Goal: Task Accomplishment & Management: Manage account settings

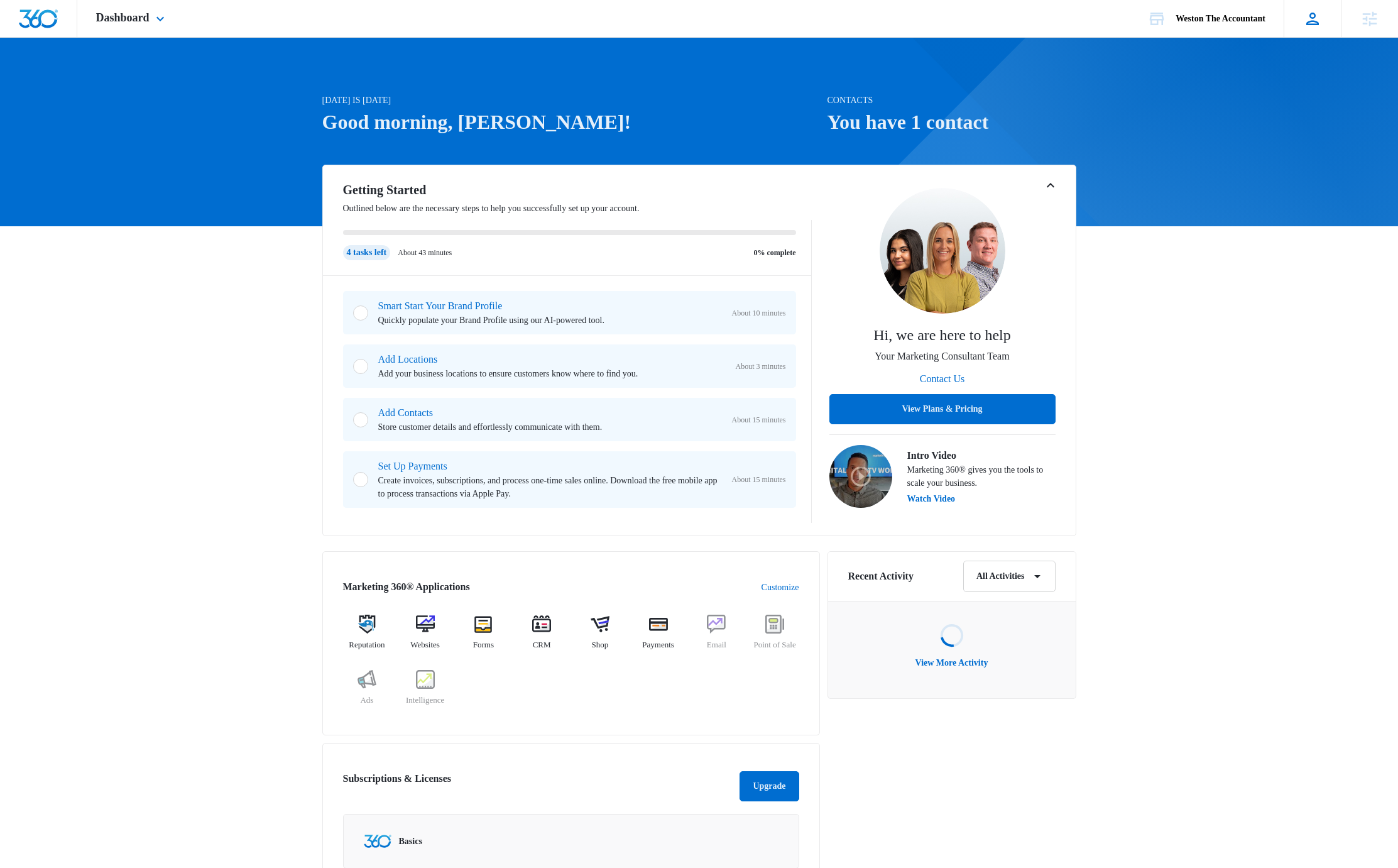
click at [1317, 25] on icon at bounding box center [1312, 19] width 19 height 19
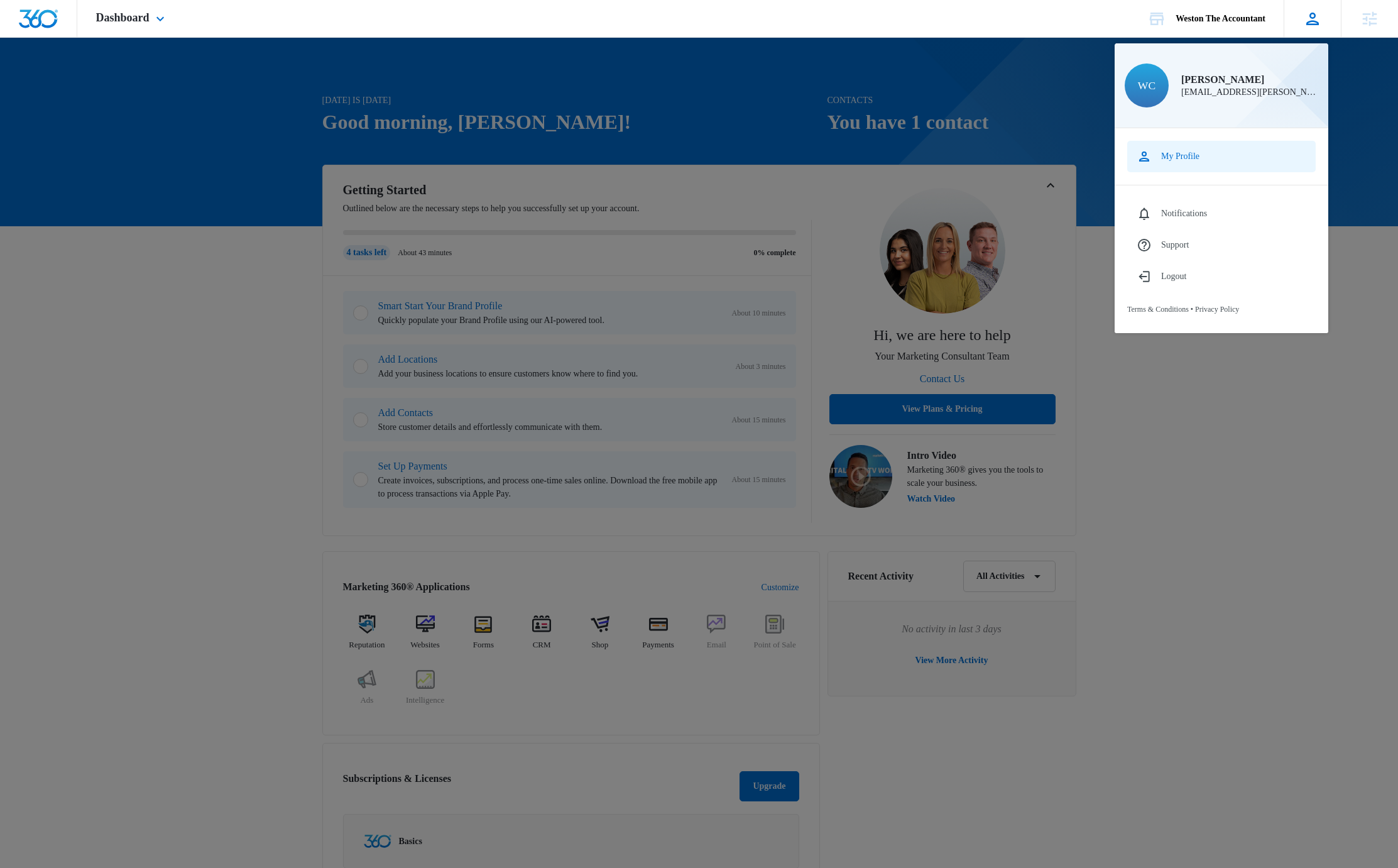
click at [1212, 152] on link "My Profile" at bounding box center [1221, 156] width 188 height 31
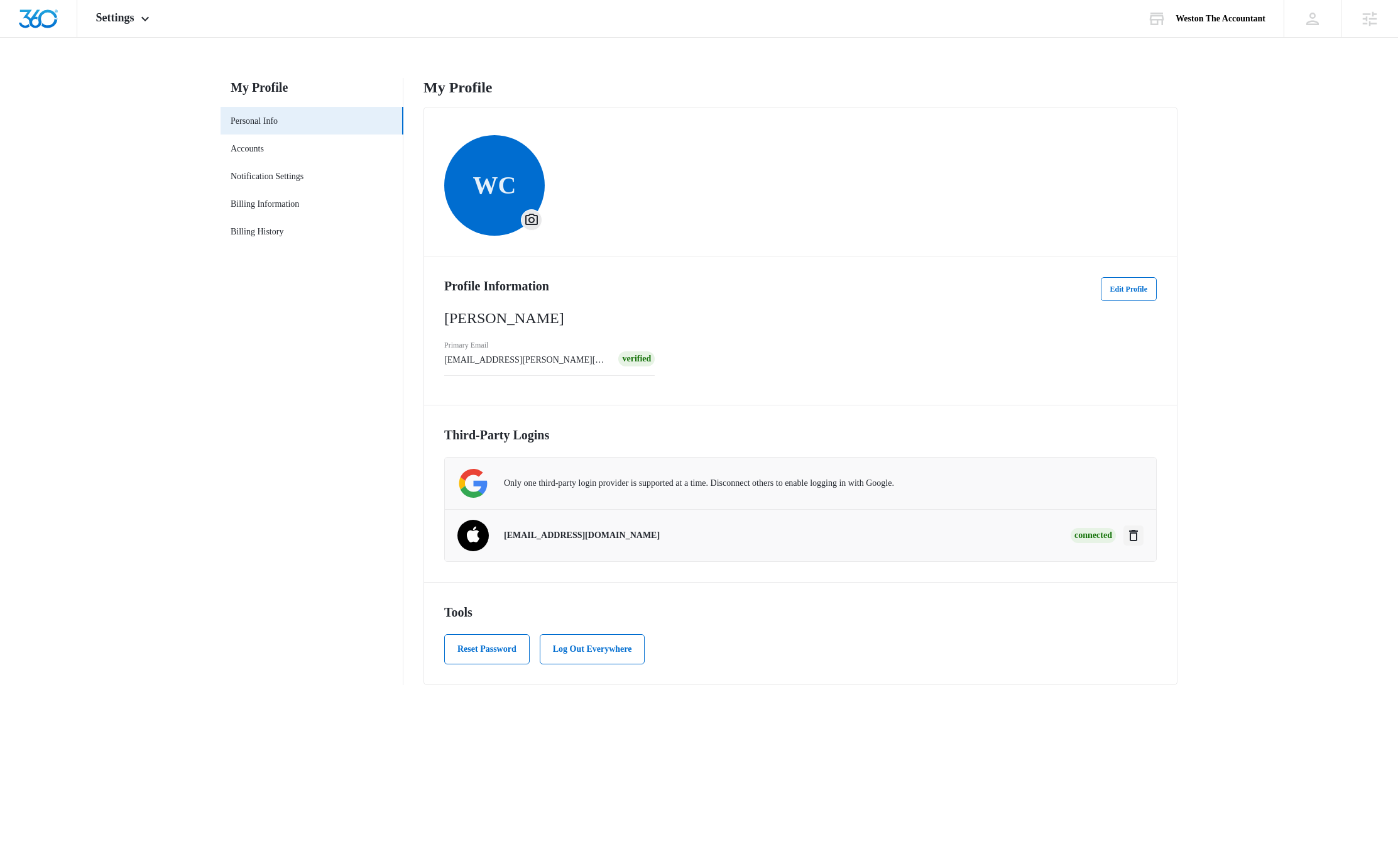
click at [1132, 535] on icon "Disconnect" at bounding box center [1133, 535] width 15 height 15
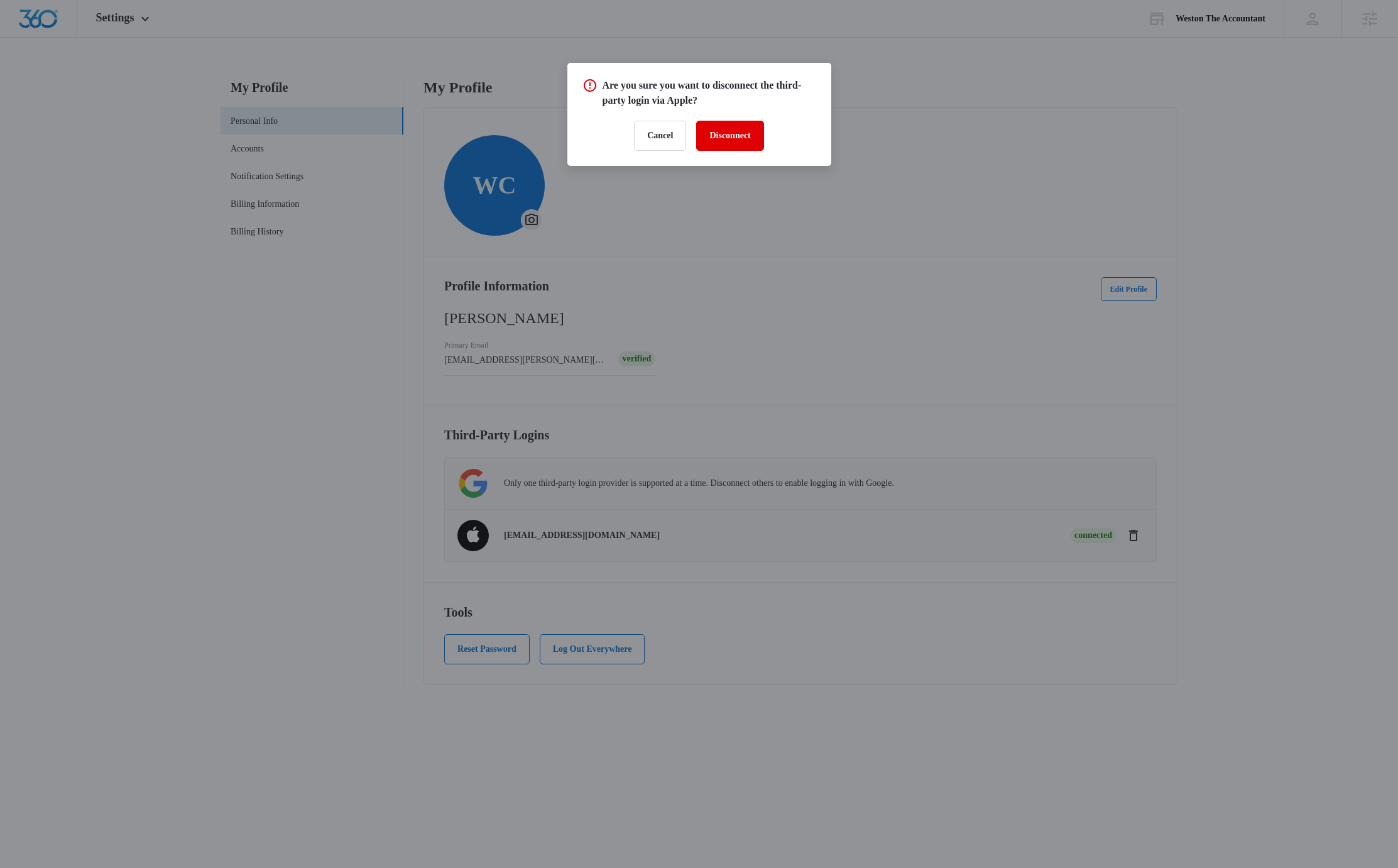
click at [753, 137] on button "Disconnect" at bounding box center [729, 136] width 67 height 30
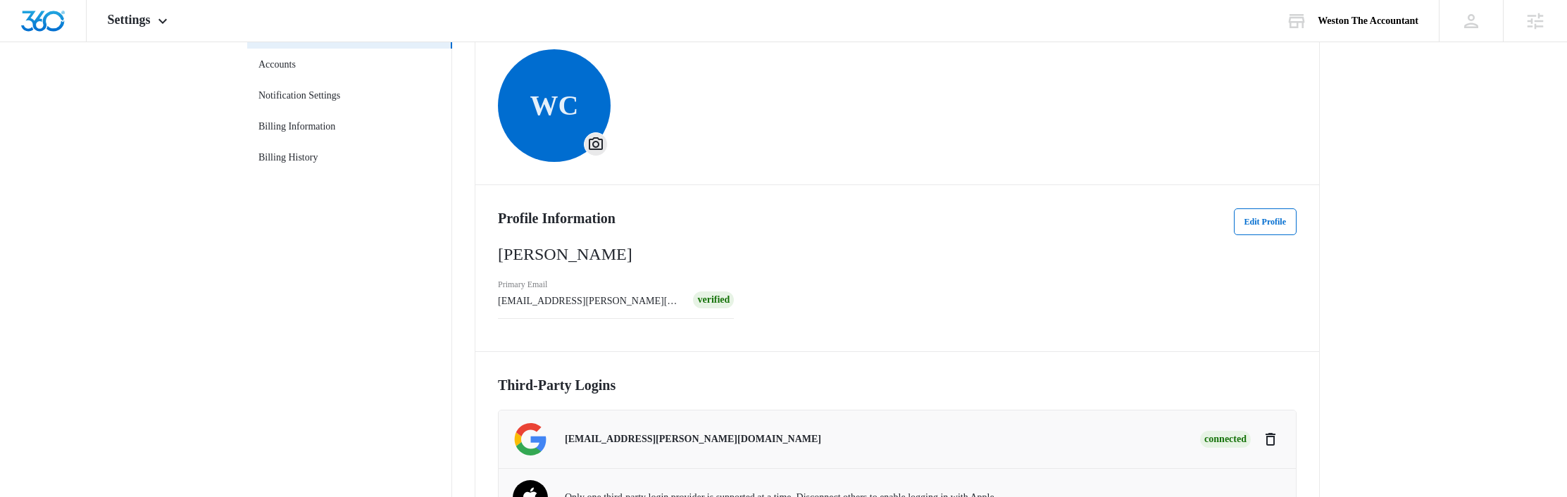
scroll to position [107, 0]
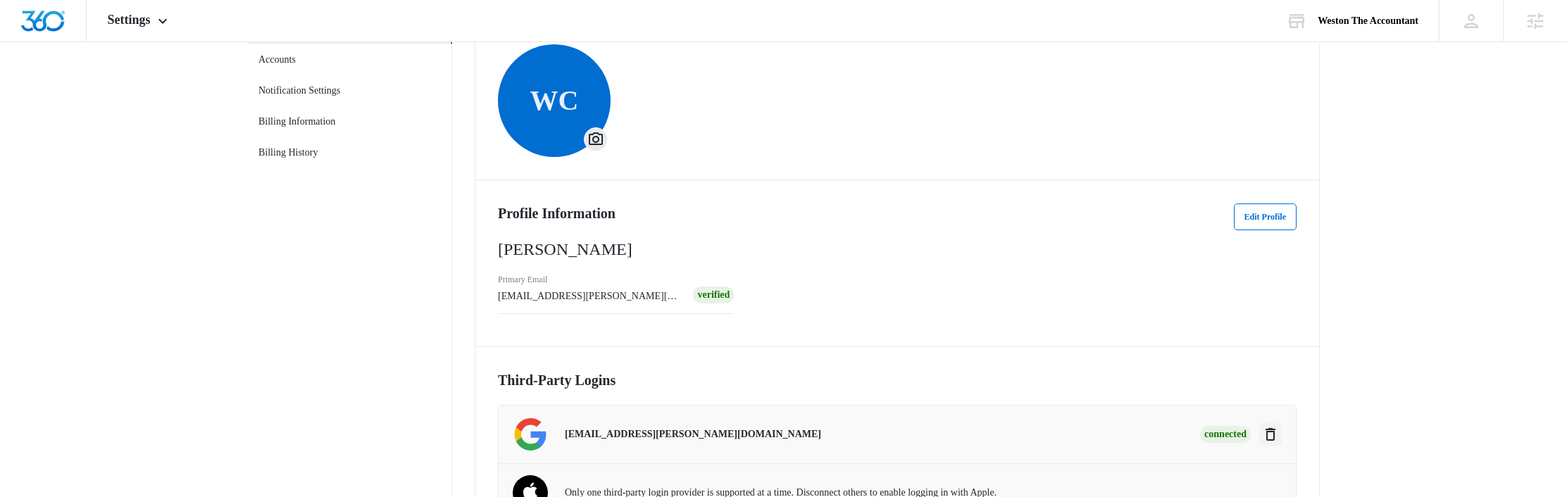
click at [1273, 432] on icon "Disconnect" at bounding box center [1271, 434] width 10 height 13
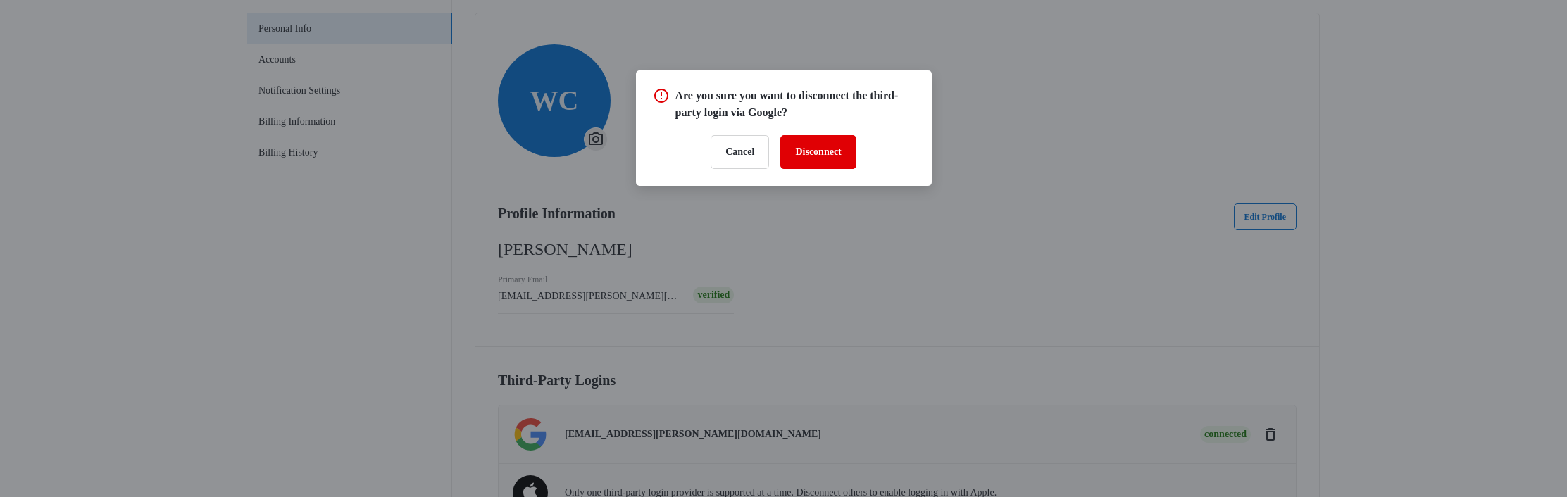
click at [829, 149] on button "Disconnect" at bounding box center [817, 152] width 75 height 34
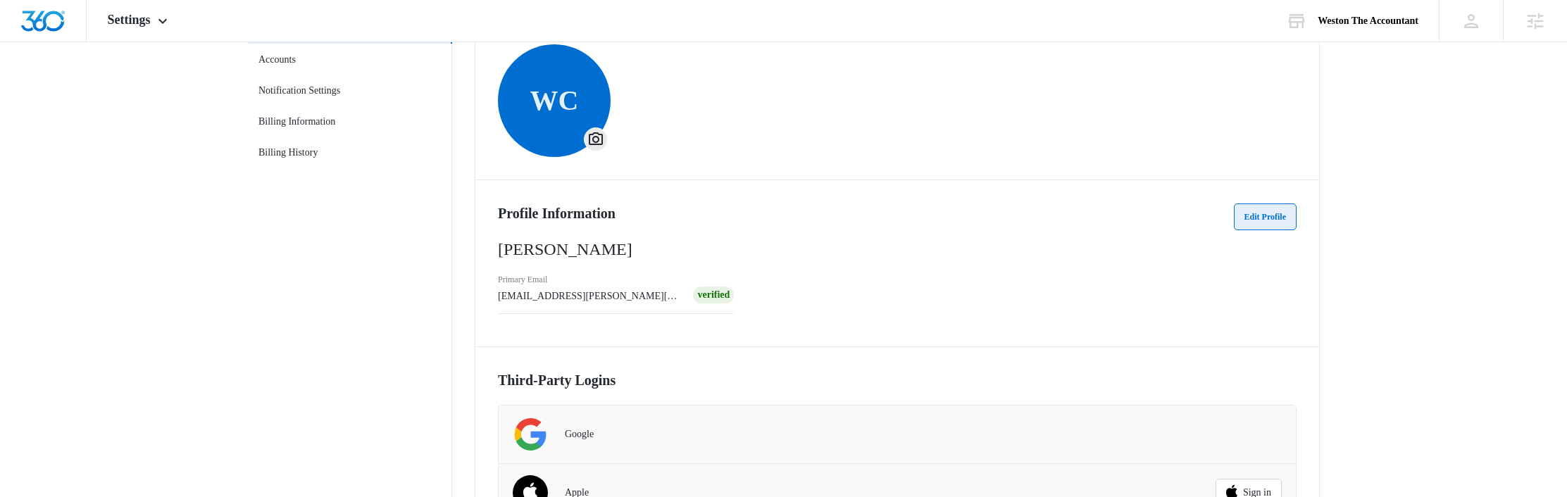
click at [1263, 214] on button "Edit Profile" at bounding box center [1265, 217] width 63 height 27
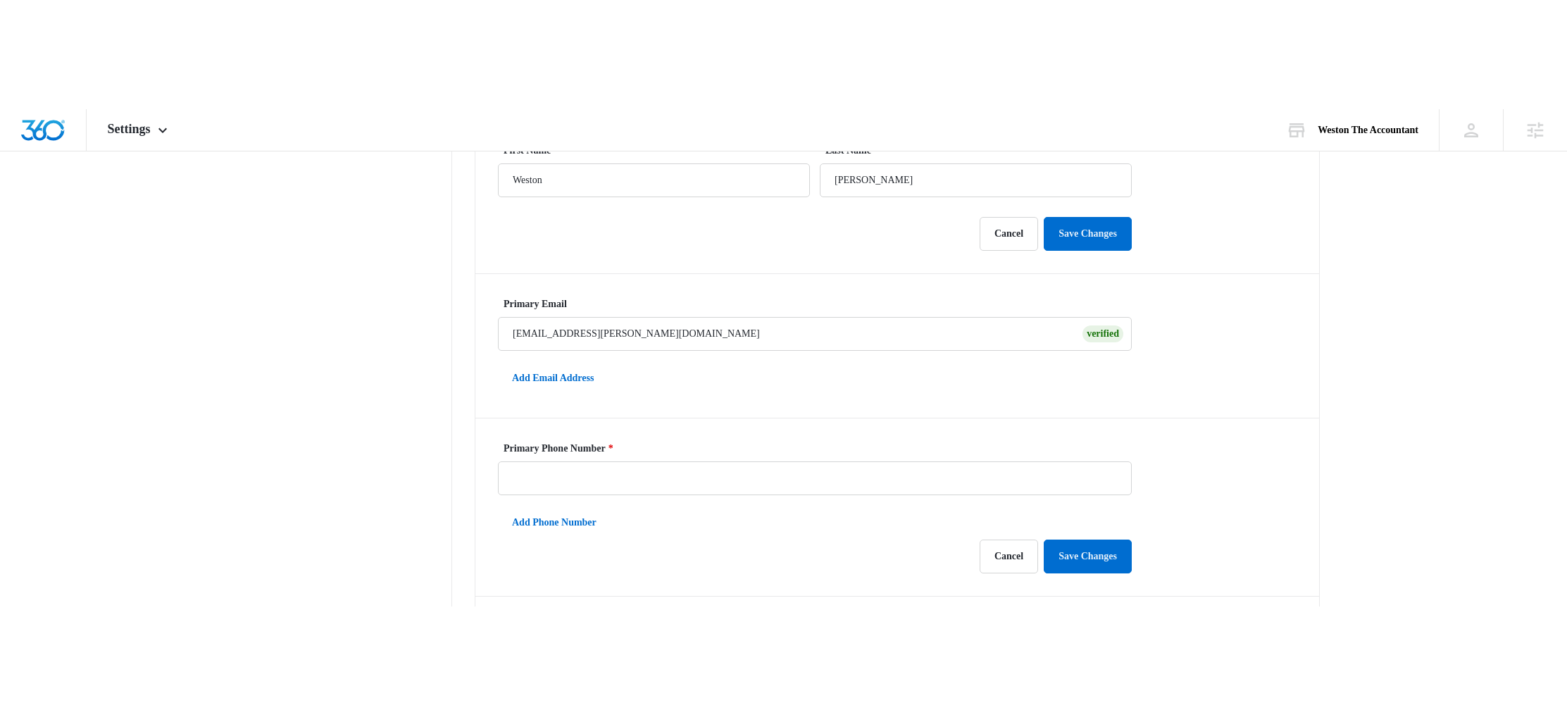
scroll to position [247, 0]
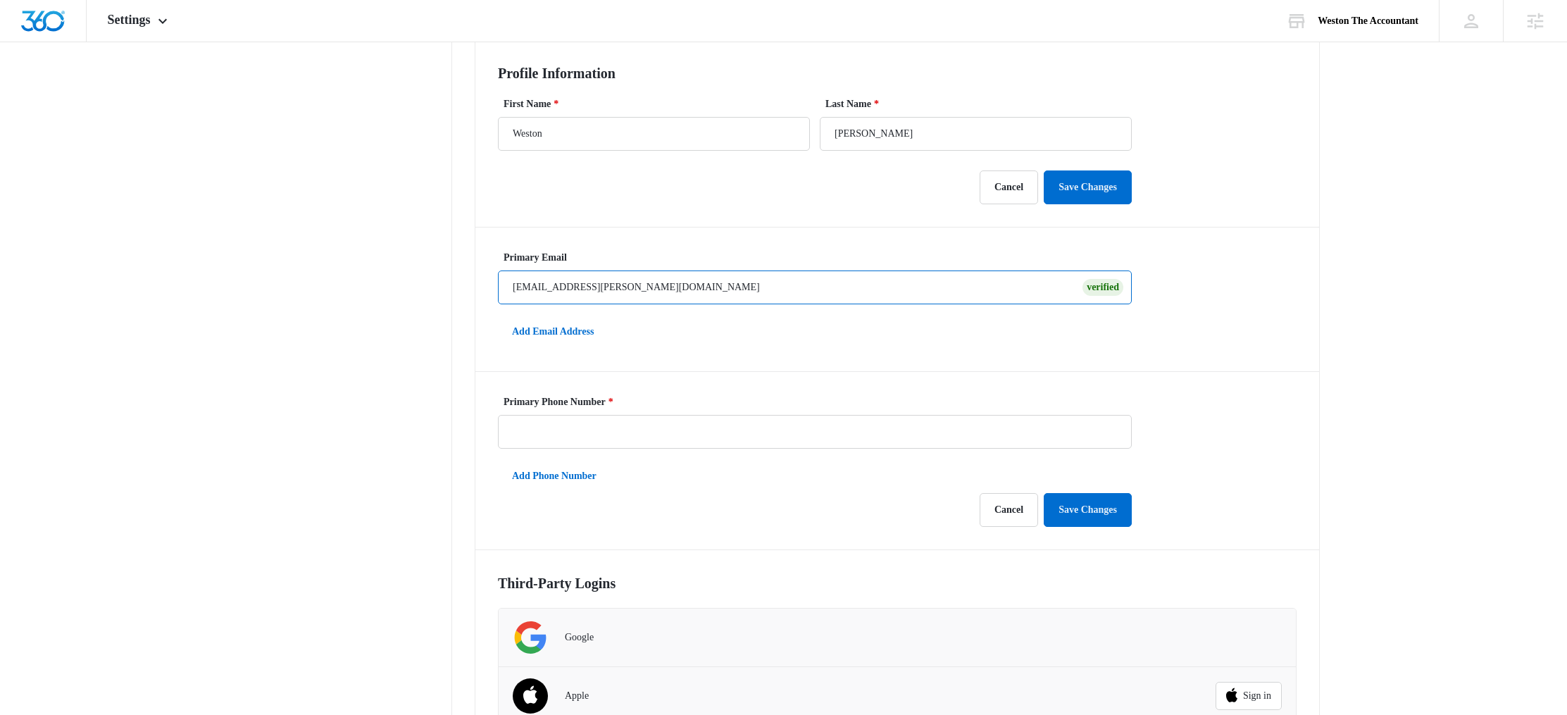
click at [589, 286] on input "[EMAIL_ADDRESS][PERSON_NAME][DOMAIN_NAME]" at bounding box center [815, 287] width 634 height 34
click at [559, 334] on button "Add Email Address" at bounding box center [553, 332] width 110 height 34
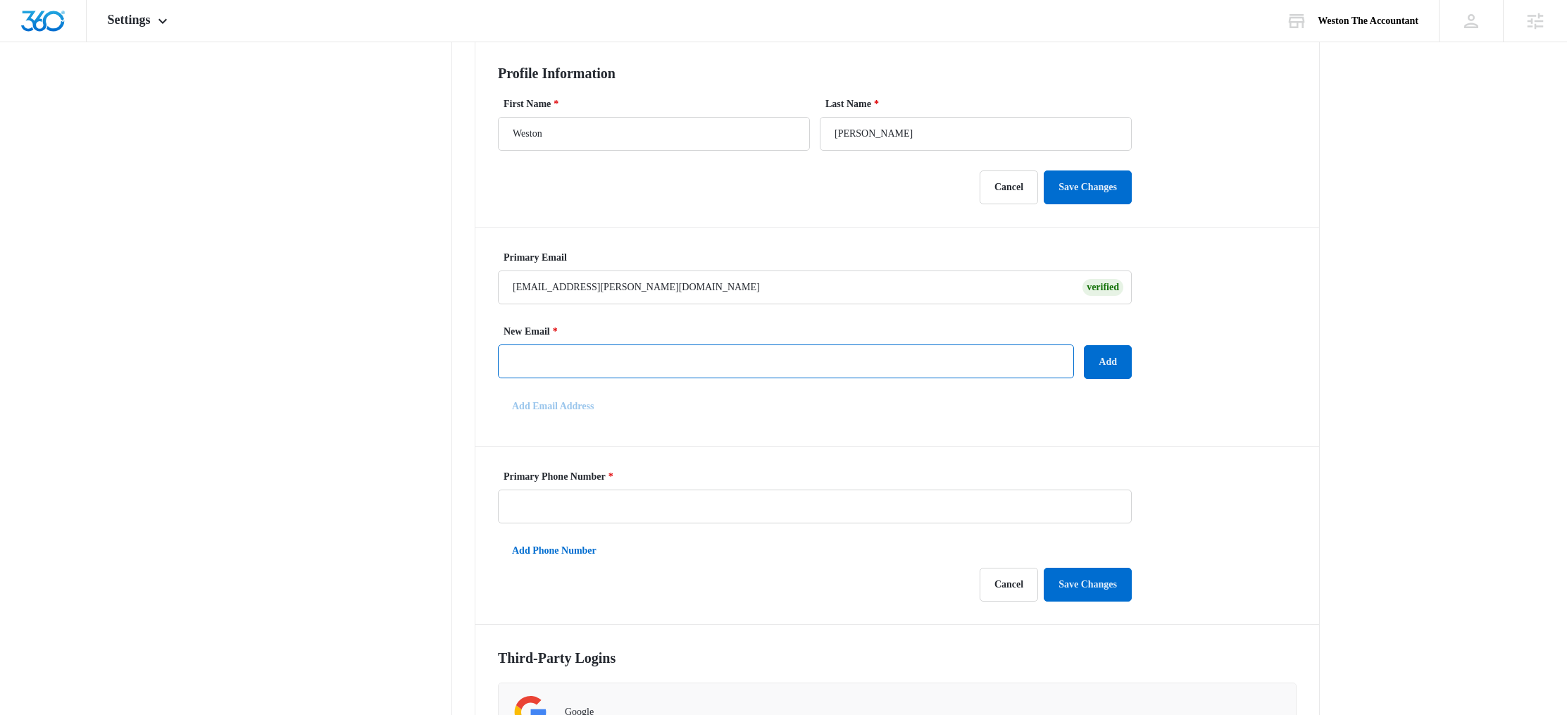
click at [576, 366] on input "New Email *" at bounding box center [786, 361] width 576 height 34
type input "[EMAIL_ADDRESS][DOMAIN_NAME]"
click at [323, 442] on nav "My Profile Personal Info Accounts Notification Settings Billing Information Bil…" at bounding box center [349, 389] width 205 height 1098
click at [1108, 364] on button "Add" at bounding box center [1108, 362] width 48 height 34
click at [1147, 355] on icon "Overflow Menu" at bounding box center [1148, 362] width 17 height 17
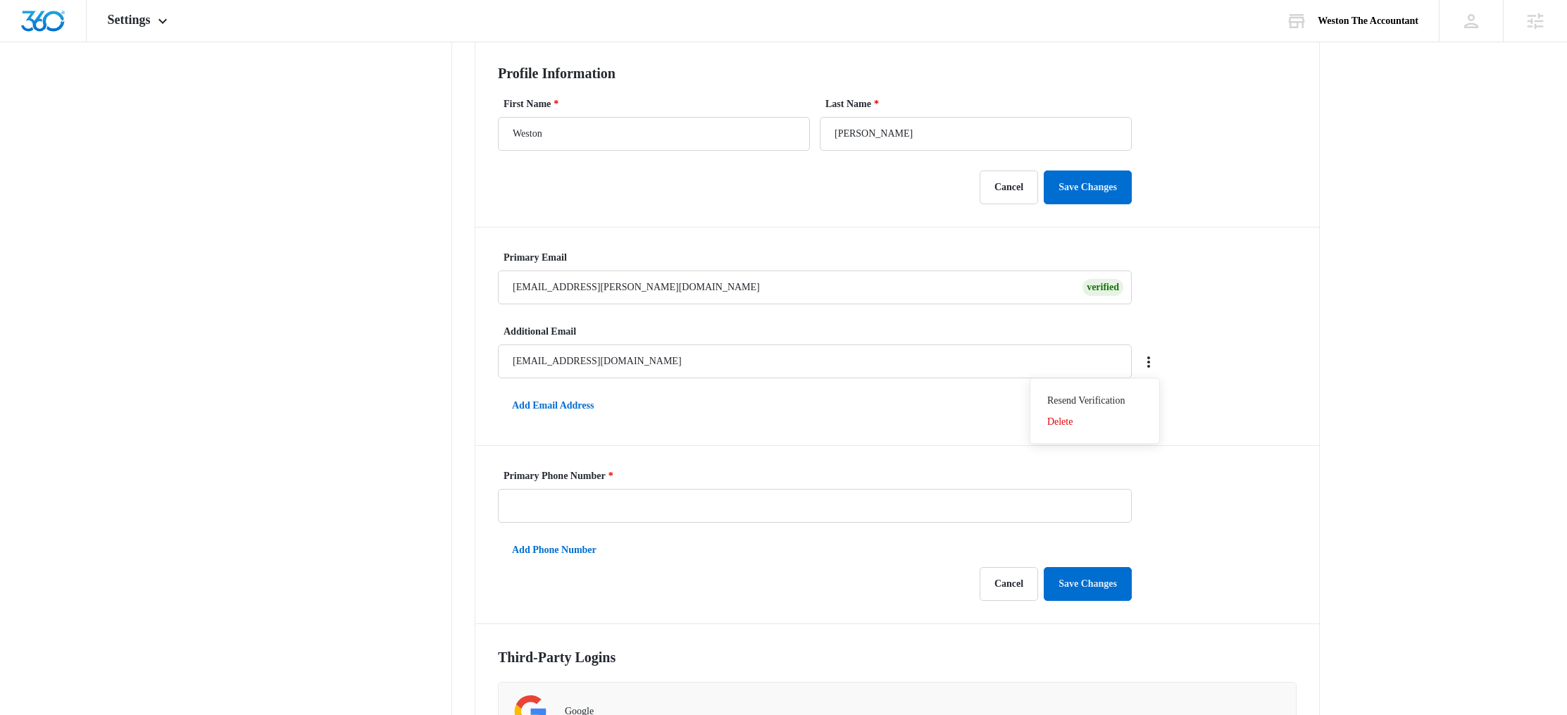
click at [1350, 278] on main "My Profile Personal Info Accounts Notification Settings Billing Information Bil…" at bounding box center [783, 397] width 1567 height 1114
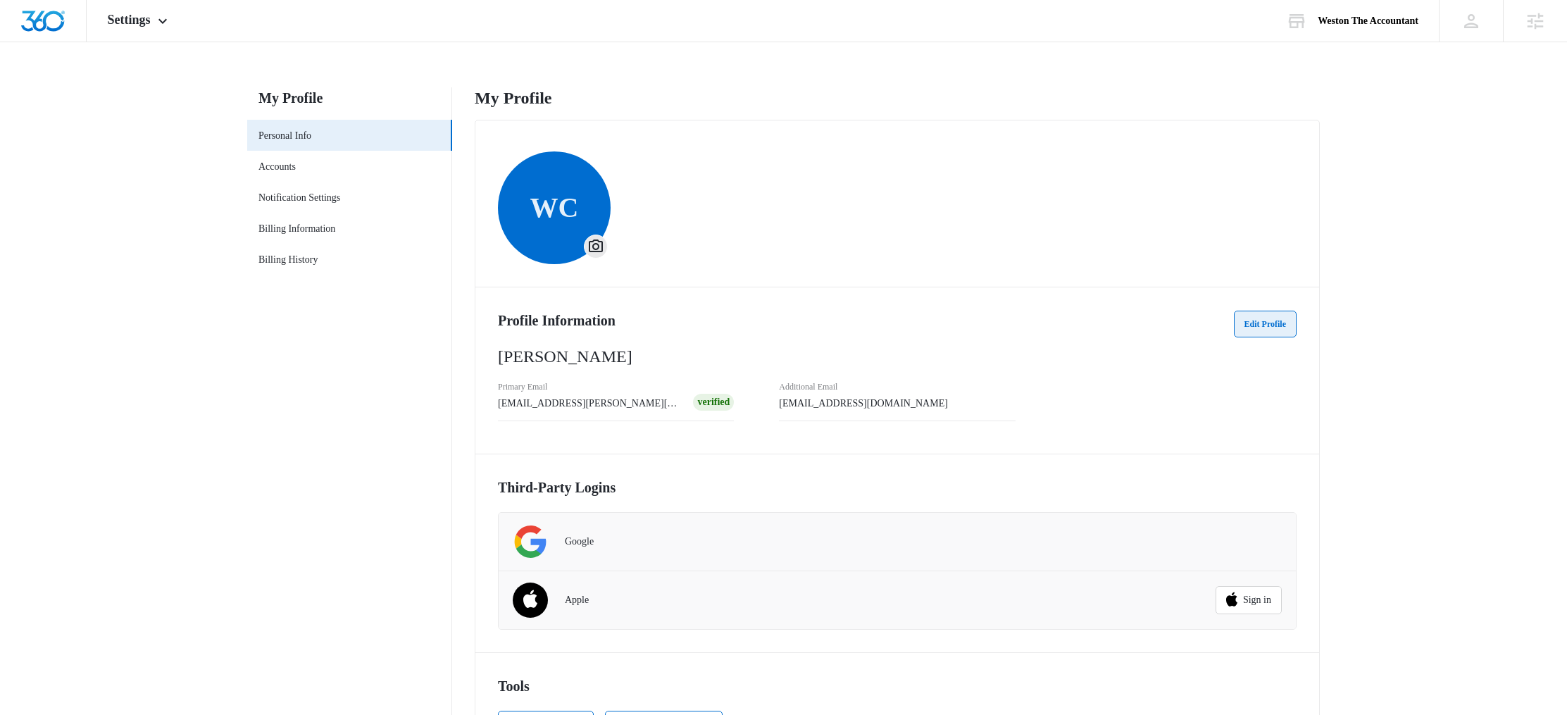
click at [1252, 328] on button "Edit Profile" at bounding box center [1265, 324] width 63 height 27
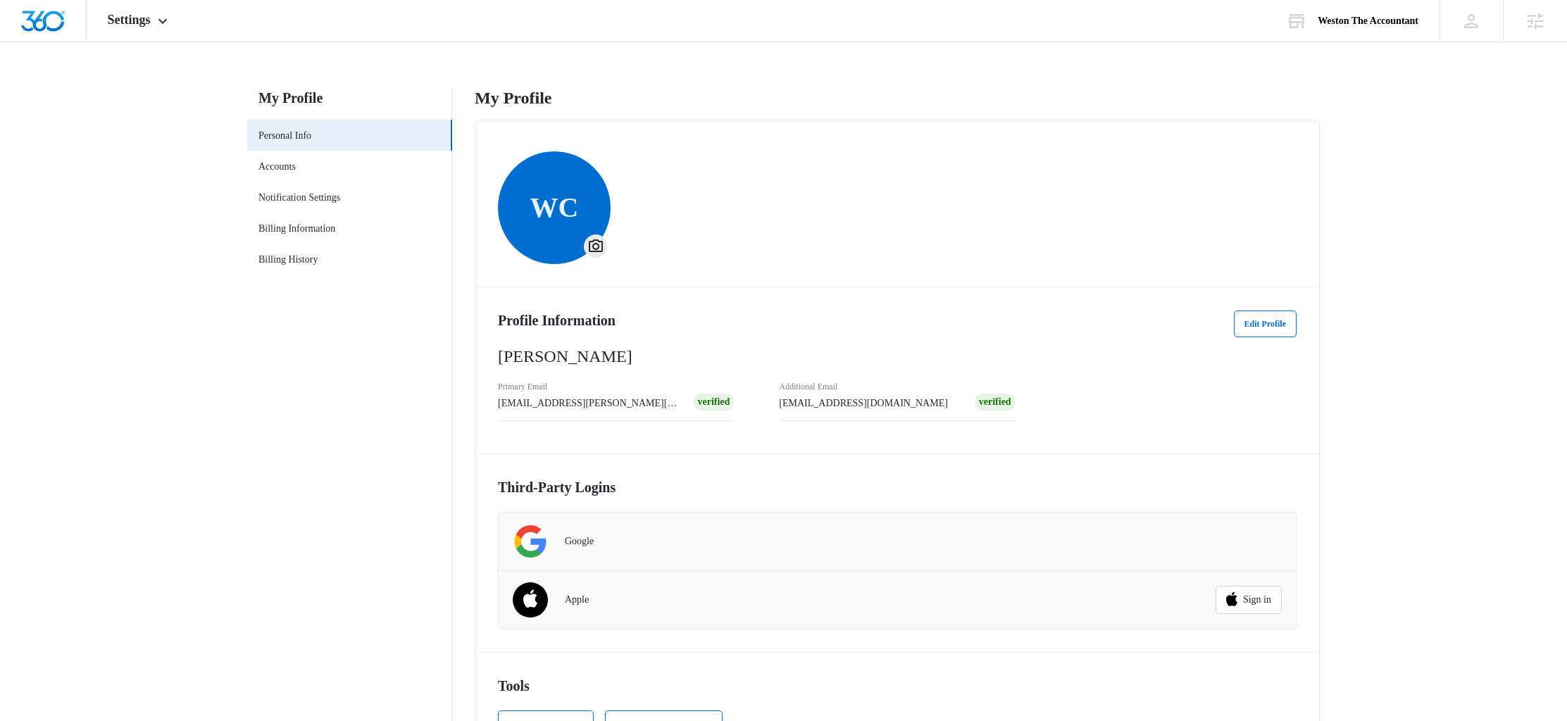
scroll to position [61, 0]
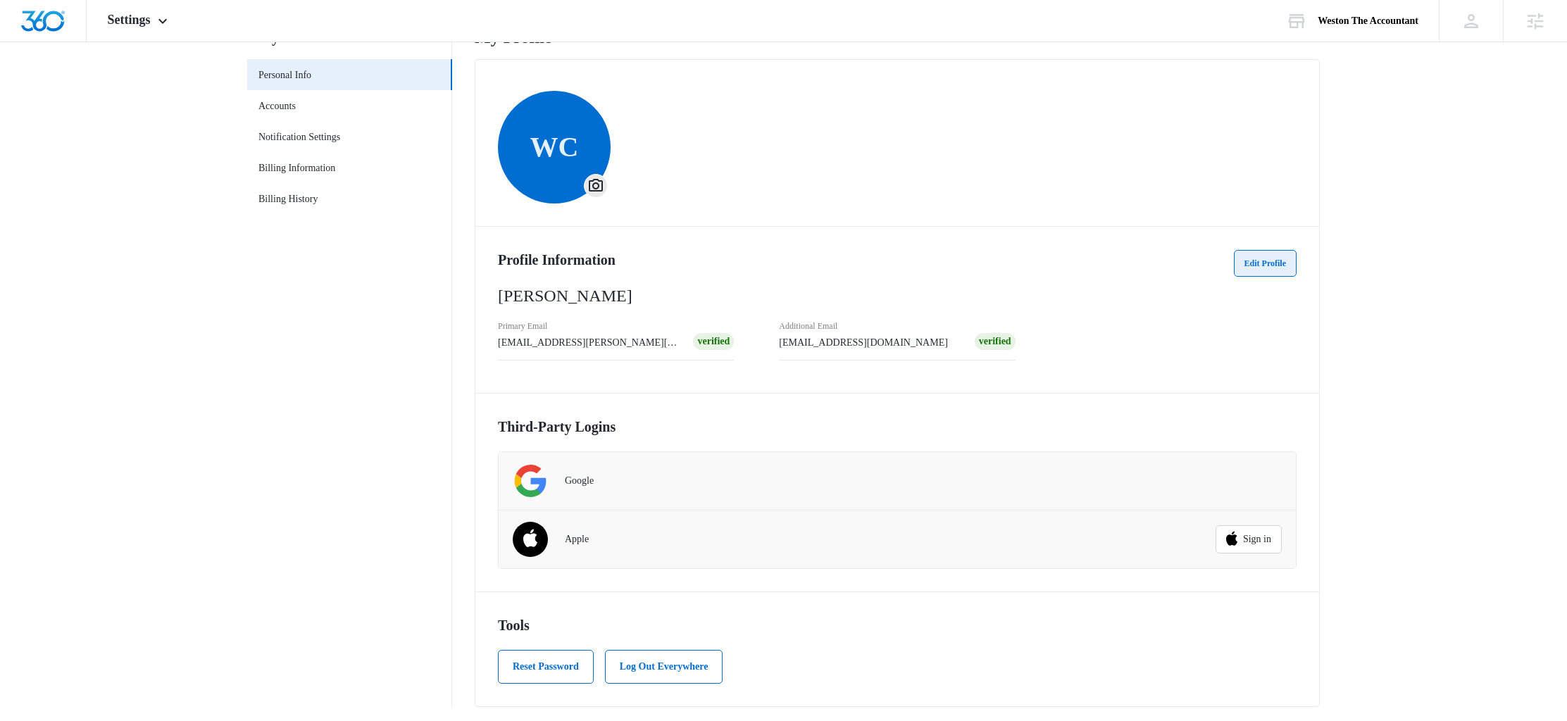
click at [1256, 269] on button "Edit Profile" at bounding box center [1265, 263] width 63 height 27
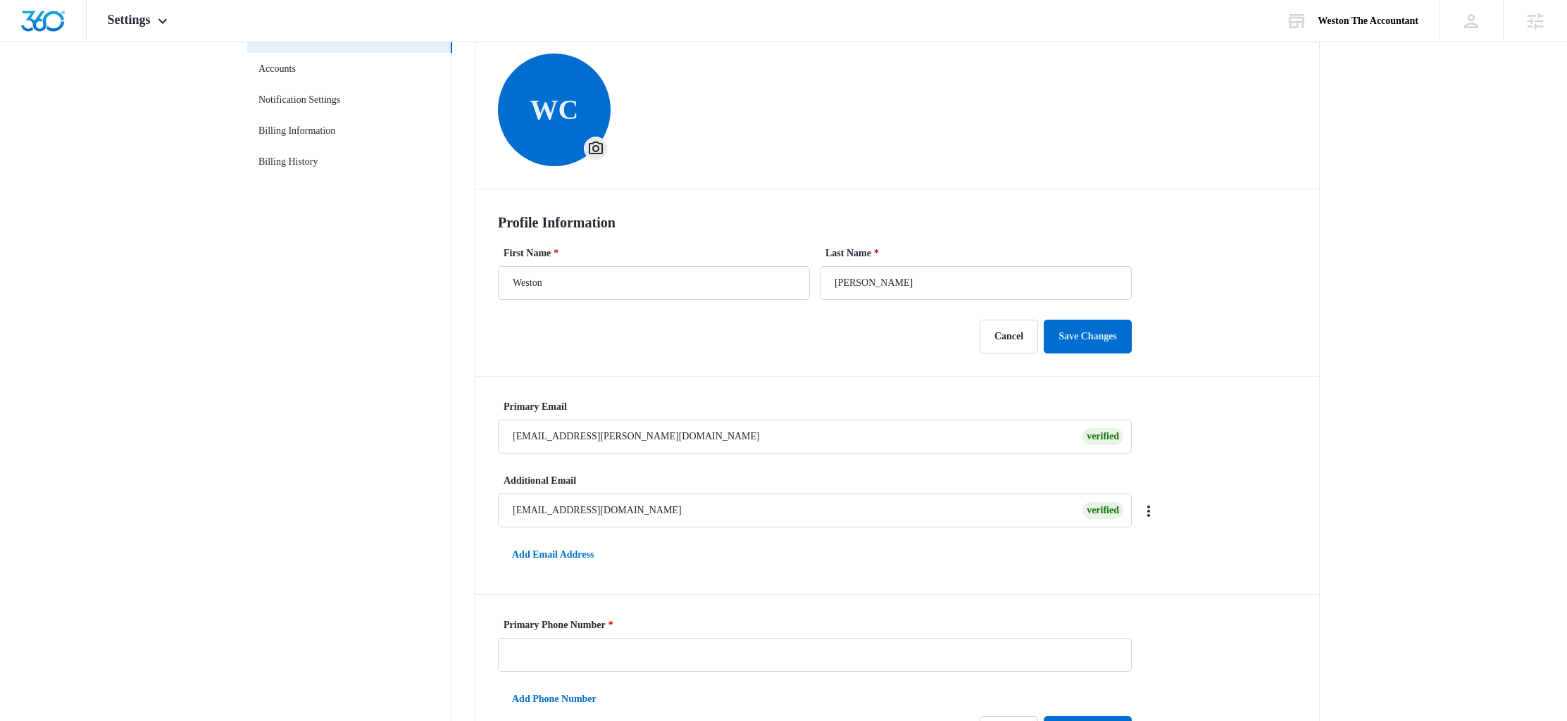
scroll to position [99, 0]
click at [1148, 504] on icon "Overflow Menu" at bounding box center [1148, 509] width 3 height 11
click at [1127, 547] on button "Make Primary" at bounding box center [1105, 548] width 107 height 21
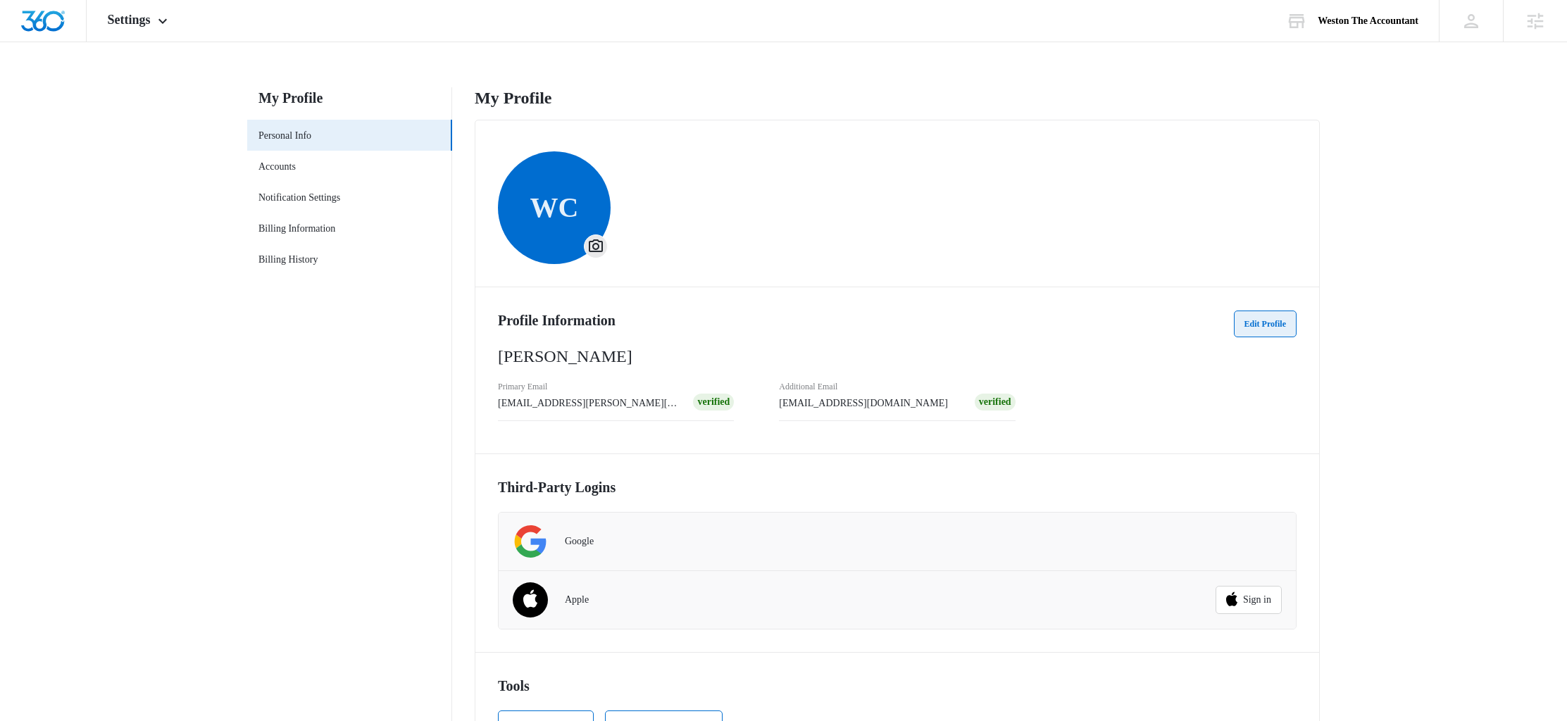
click at [1276, 318] on button "Edit Profile" at bounding box center [1265, 324] width 63 height 27
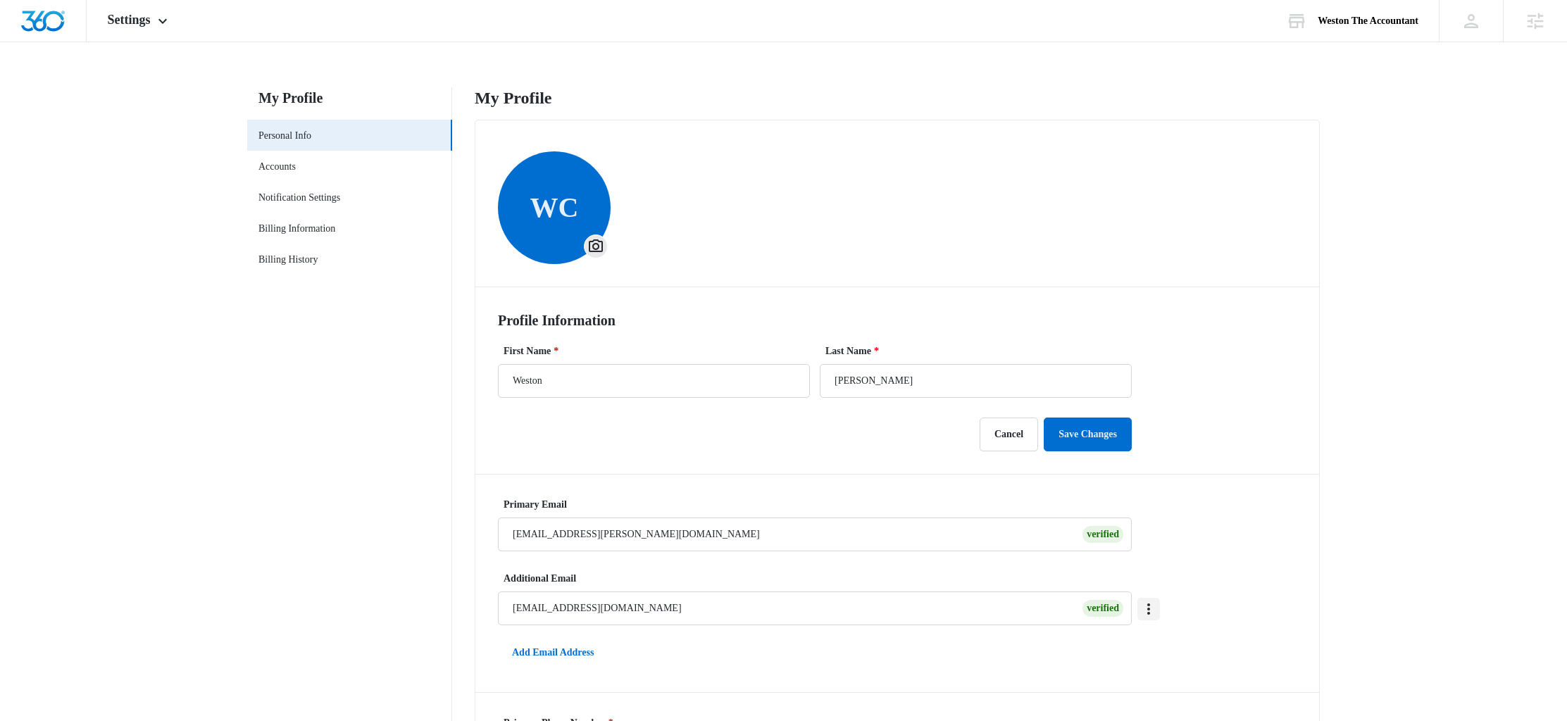
click at [1155, 607] on icon "Overflow Menu" at bounding box center [1148, 609] width 17 height 17
click at [1126, 647] on button "Make Primary" at bounding box center [1105, 647] width 107 height 21
click at [808, 27] on p "Resource already exists" at bounding box center [795, 31] width 106 height 17
click at [1145, 604] on icon "Overflow Menu" at bounding box center [1148, 609] width 17 height 17
click at [1110, 648] on div "Make Primary" at bounding box center [1096, 648] width 56 height 10
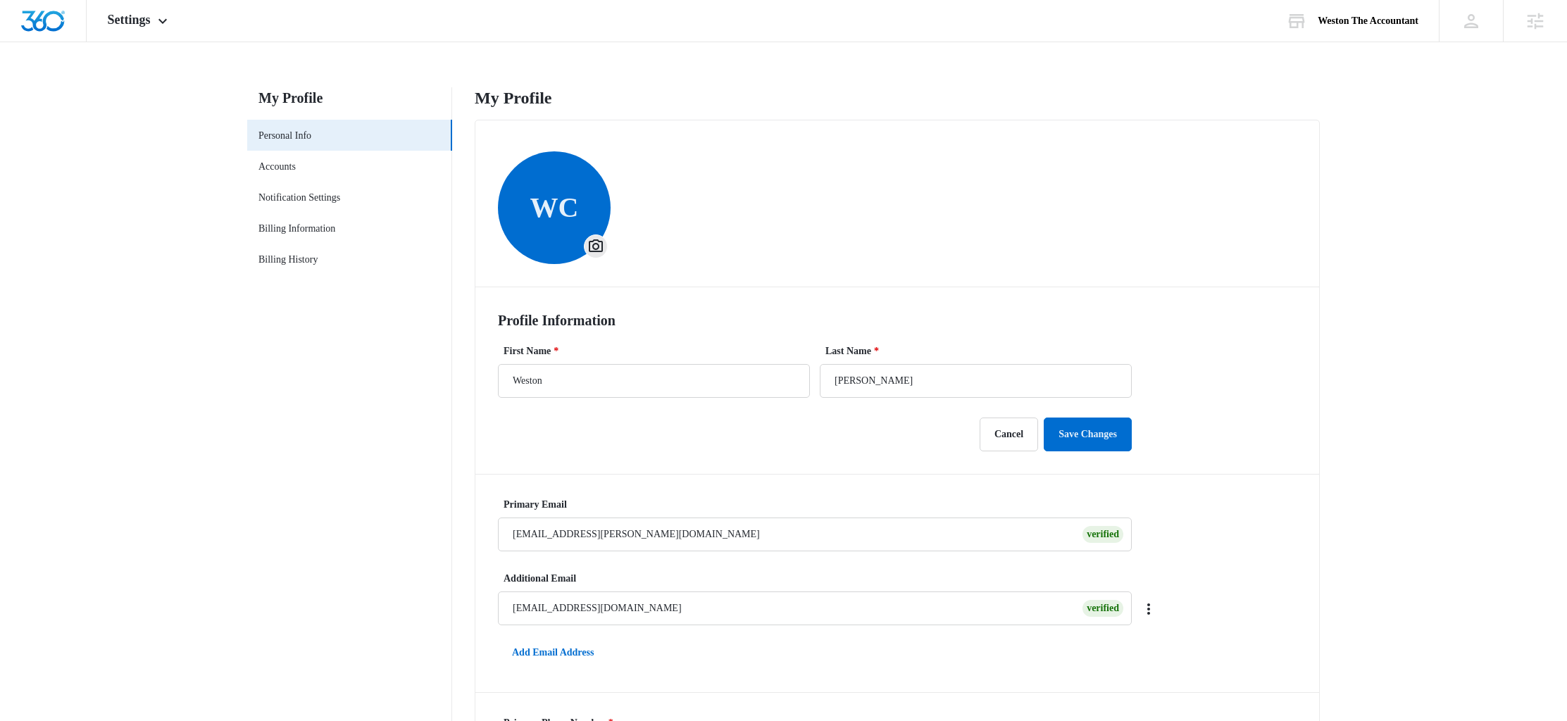
click at [285, 443] on nav "My Profile Personal Info Accounts Notification Settings Billing Information Bil…" at bounding box center [349, 635] width 205 height 1097
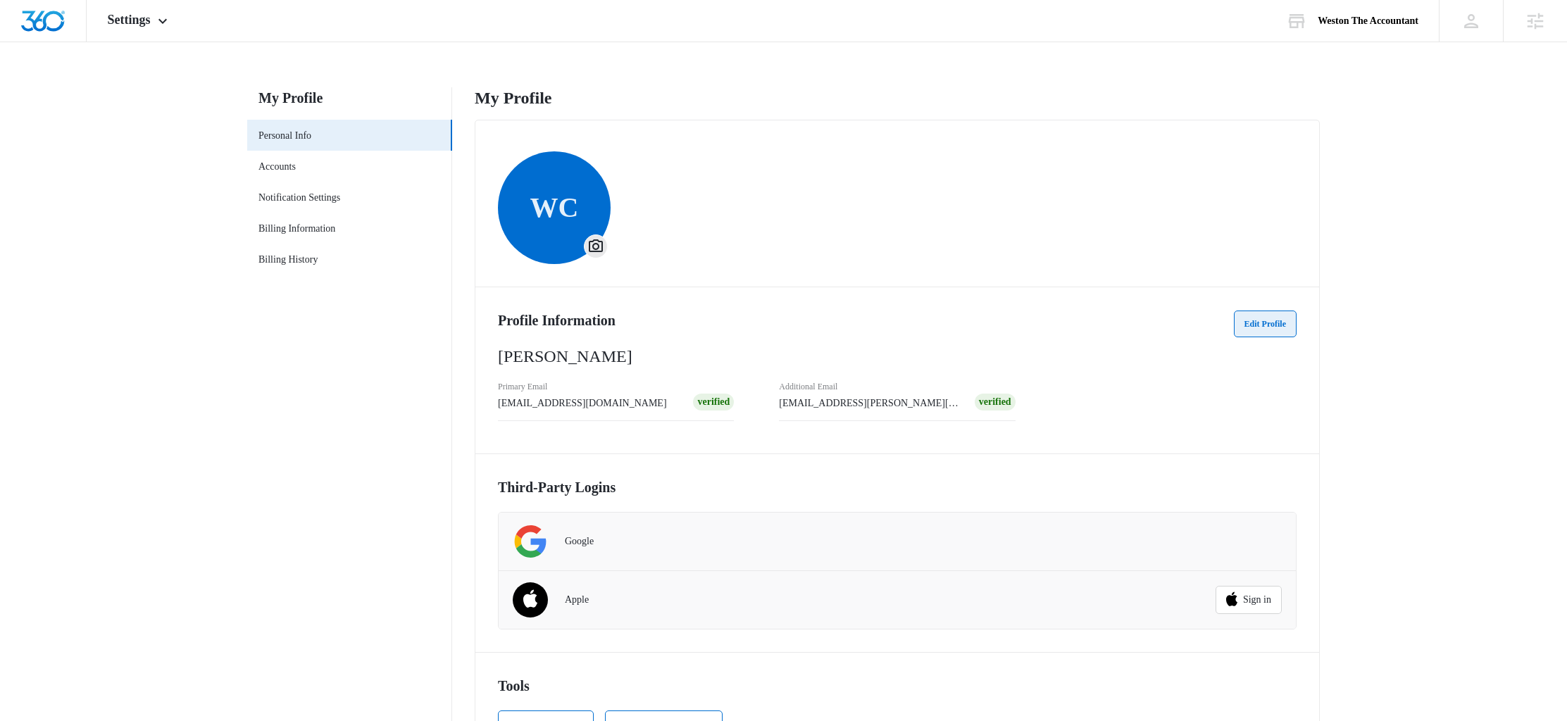
click at [1261, 328] on button "Edit Profile" at bounding box center [1265, 324] width 63 height 27
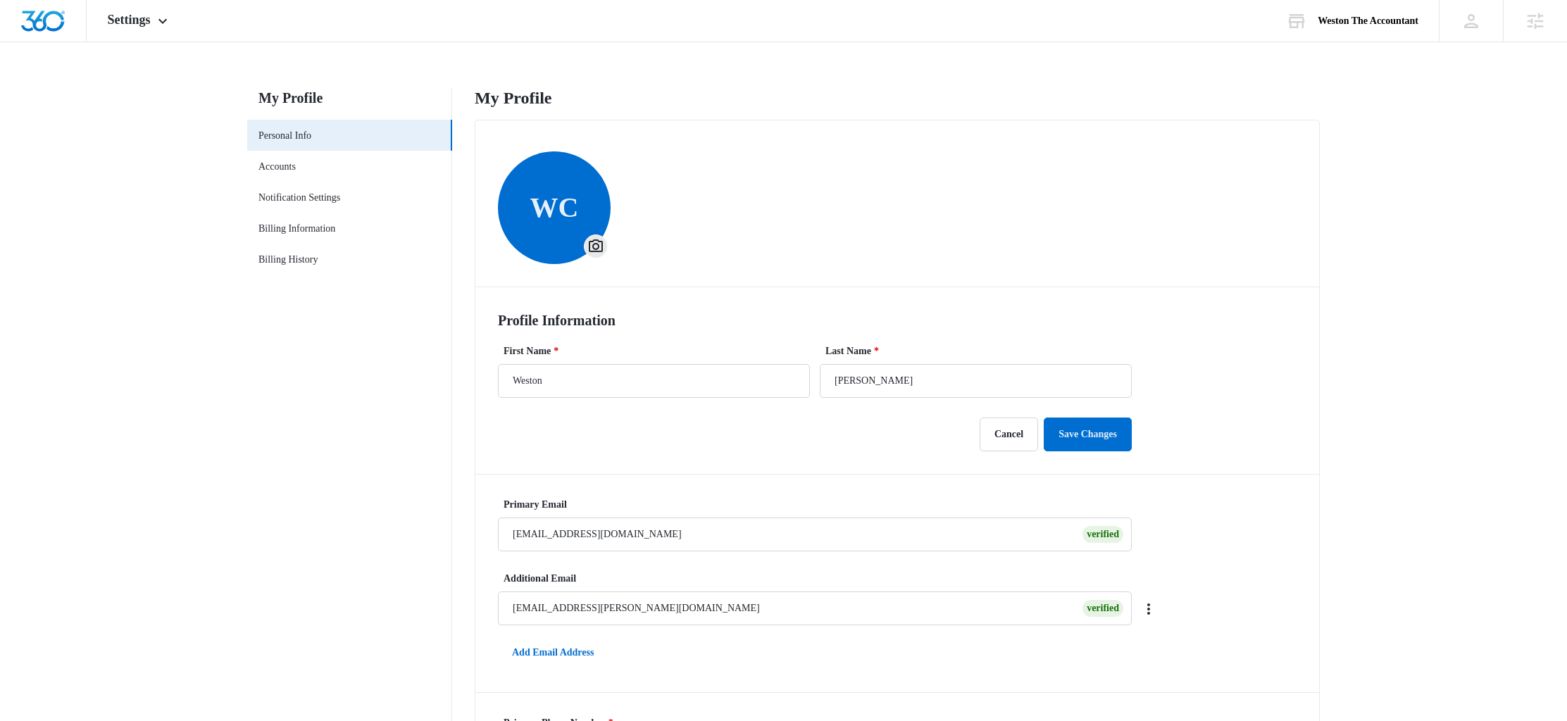
scroll to position [68, 0]
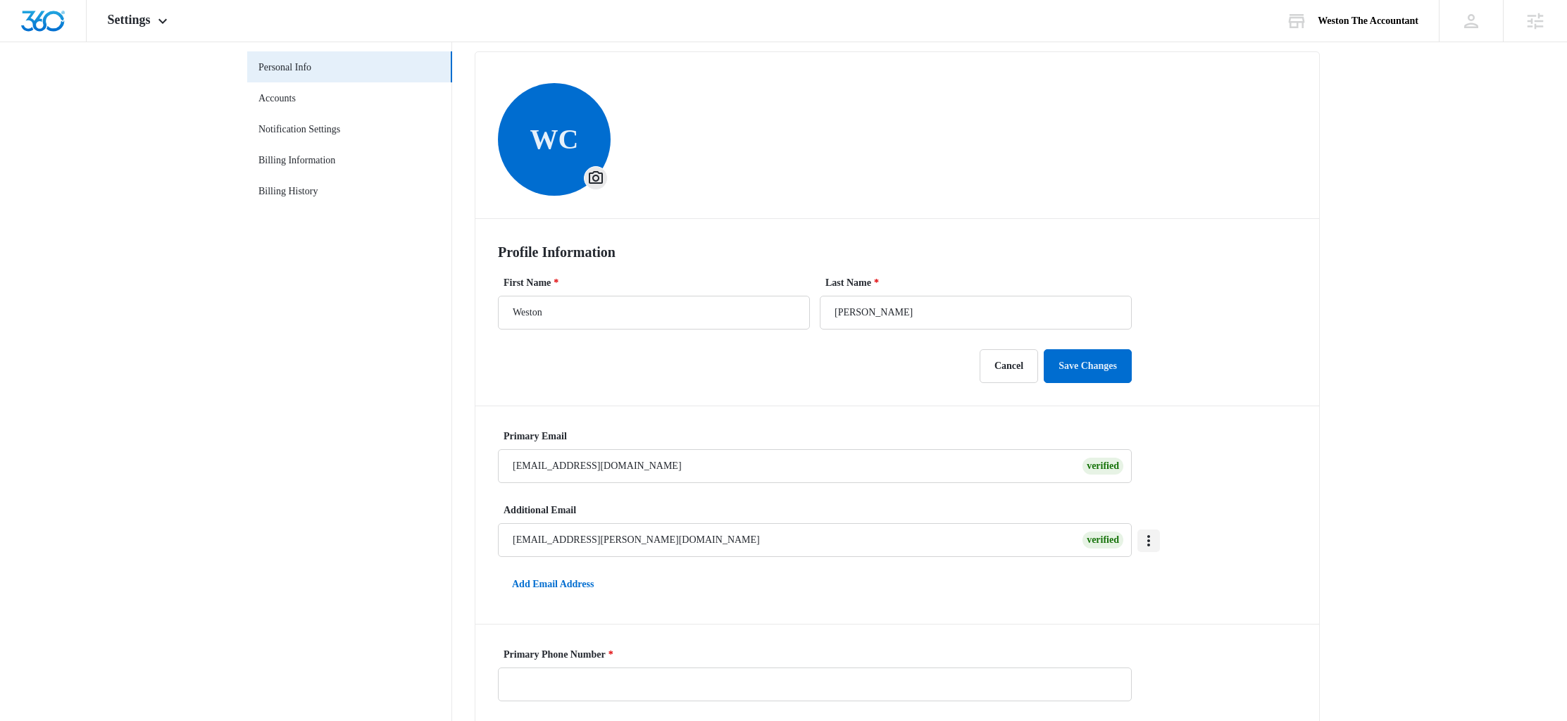
click at [1147, 540] on icon "Overflow Menu" at bounding box center [1148, 540] width 3 height 11
click at [1105, 600] on div "Delete" at bounding box center [1096, 601] width 56 height 10
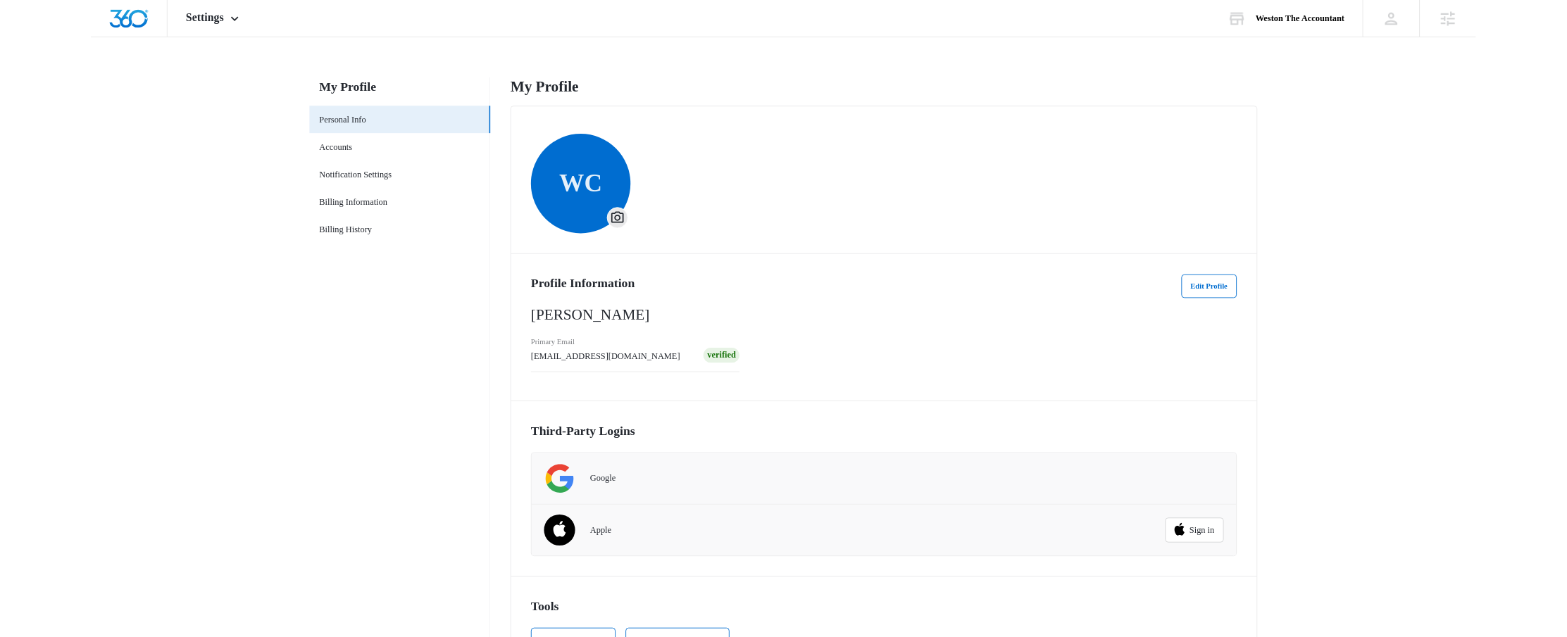
scroll to position [61, 0]
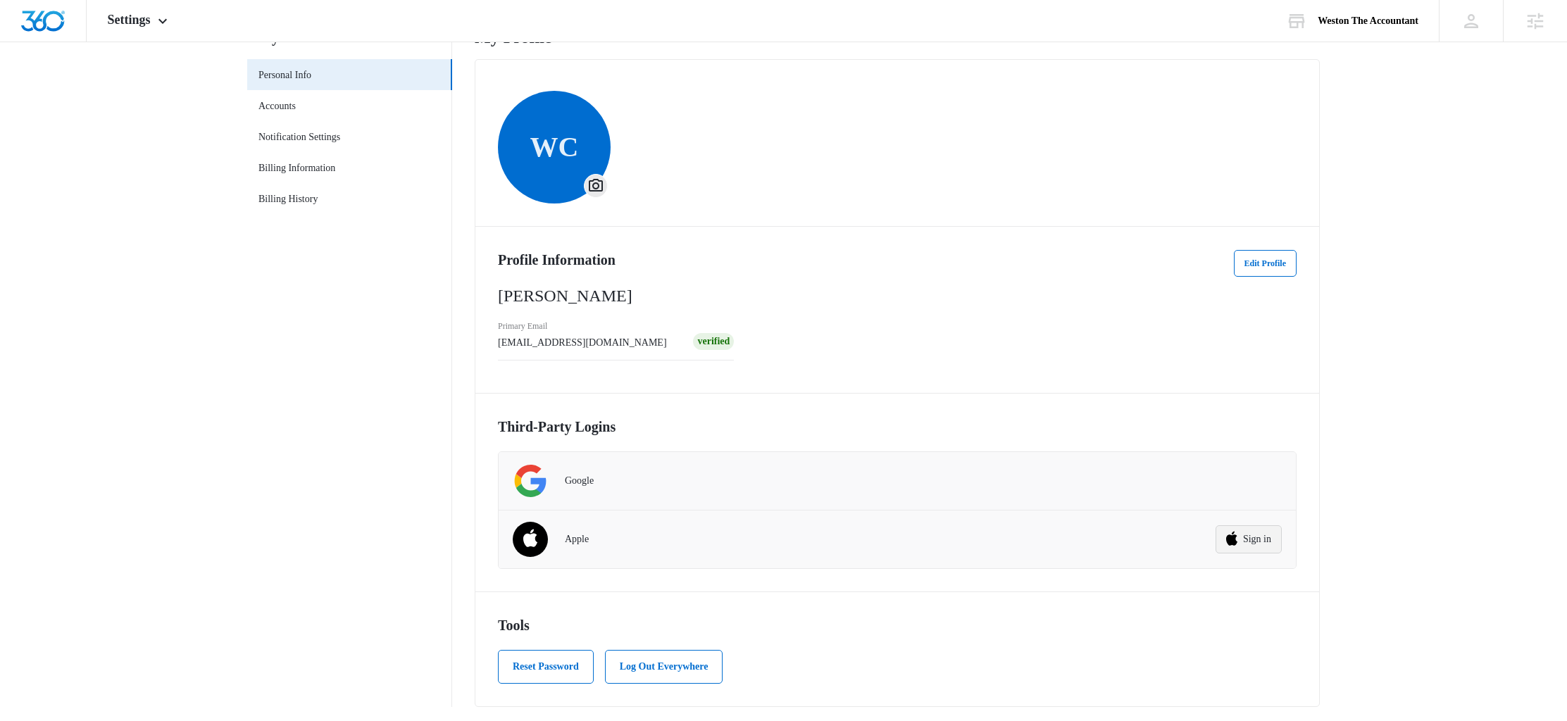
click at [1245, 535] on button "Sign in" at bounding box center [1249, 539] width 66 height 28
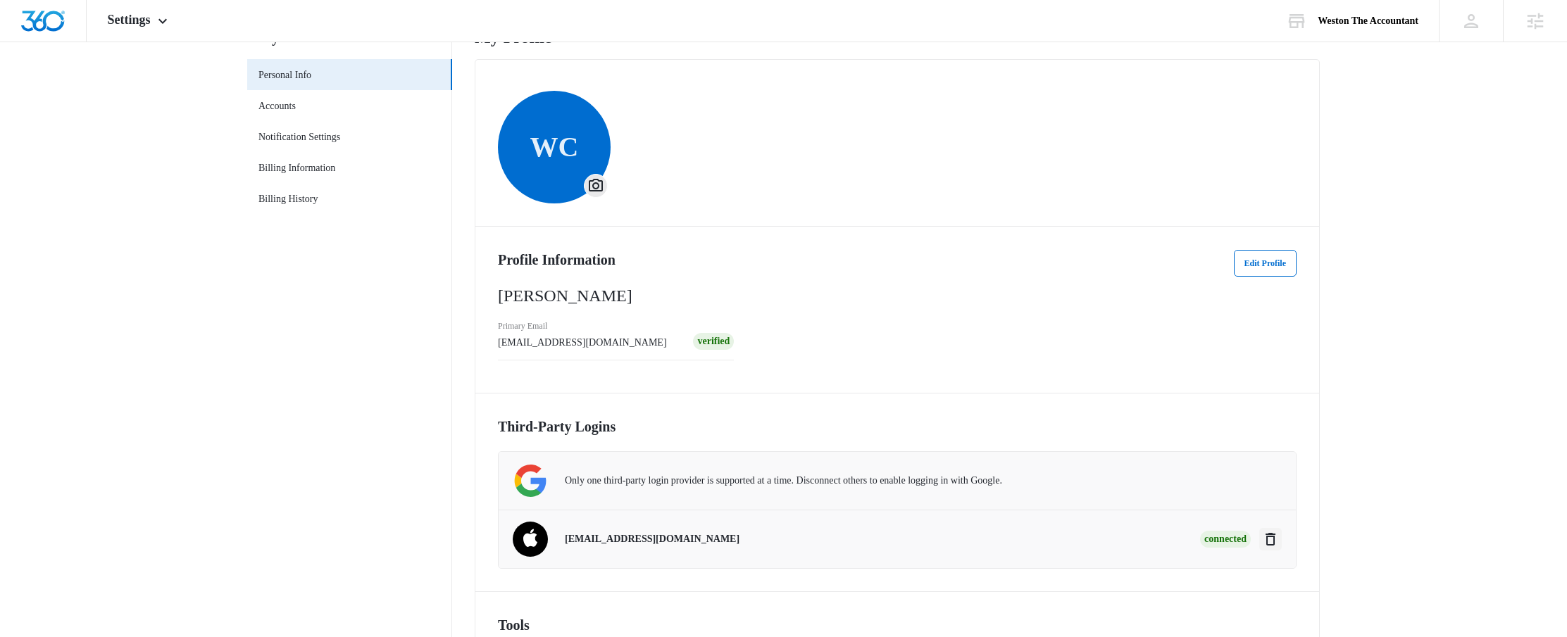
click at [1277, 532] on icon "Disconnect" at bounding box center [1270, 539] width 17 height 17
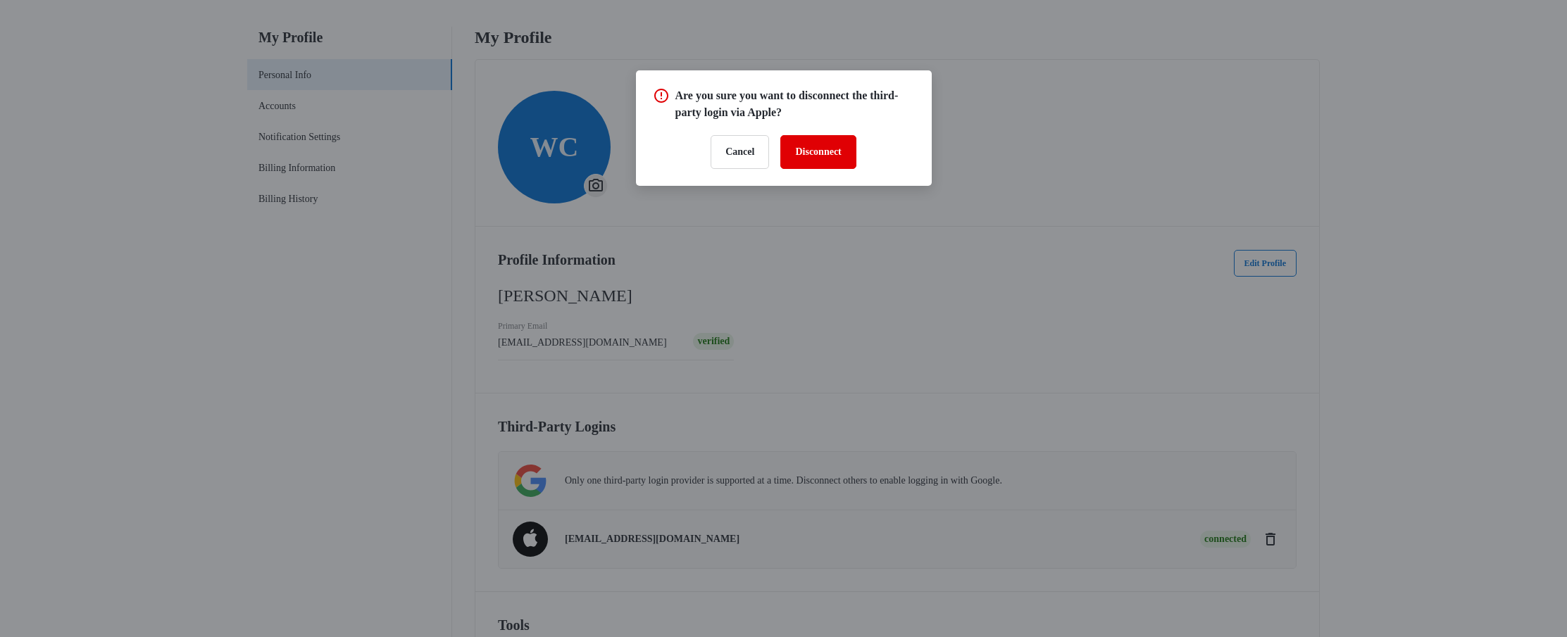
click at [816, 147] on button "Disconnect" at bounding box center [817, 152] width 75 height 34
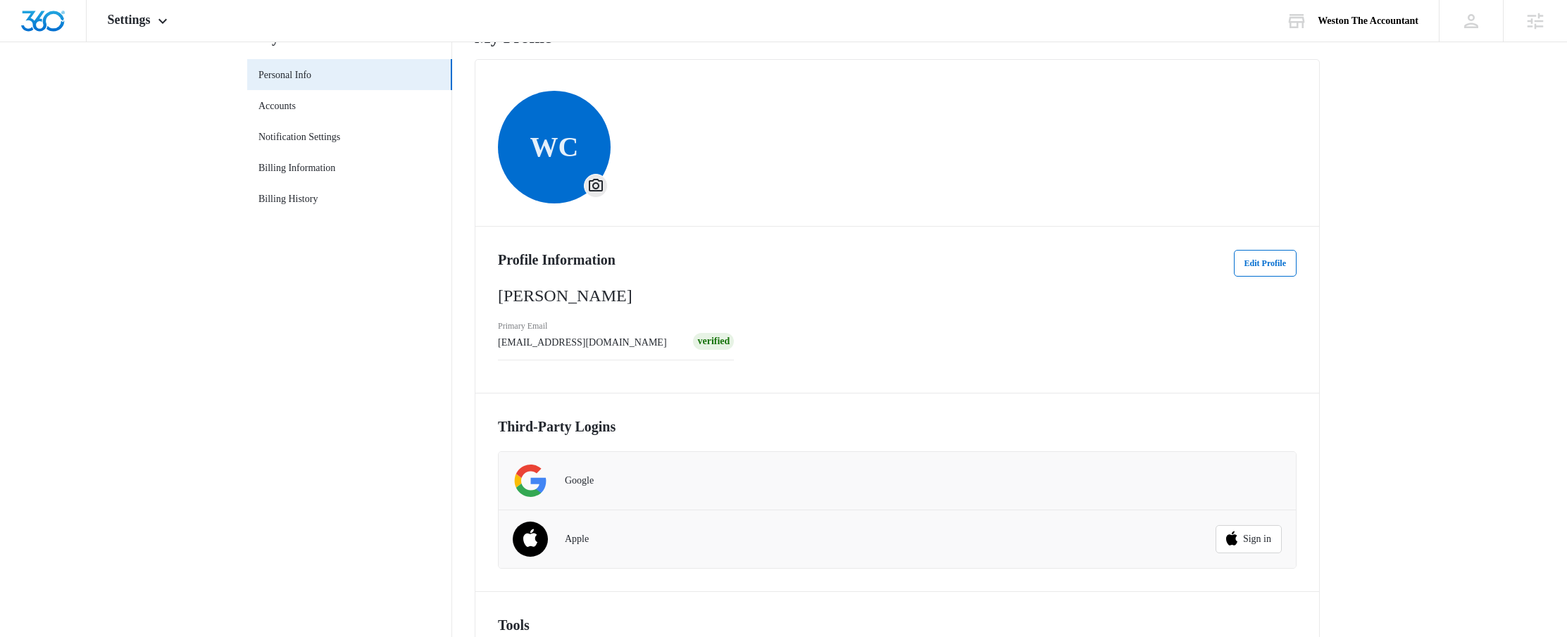
scroll to position [0, 0]
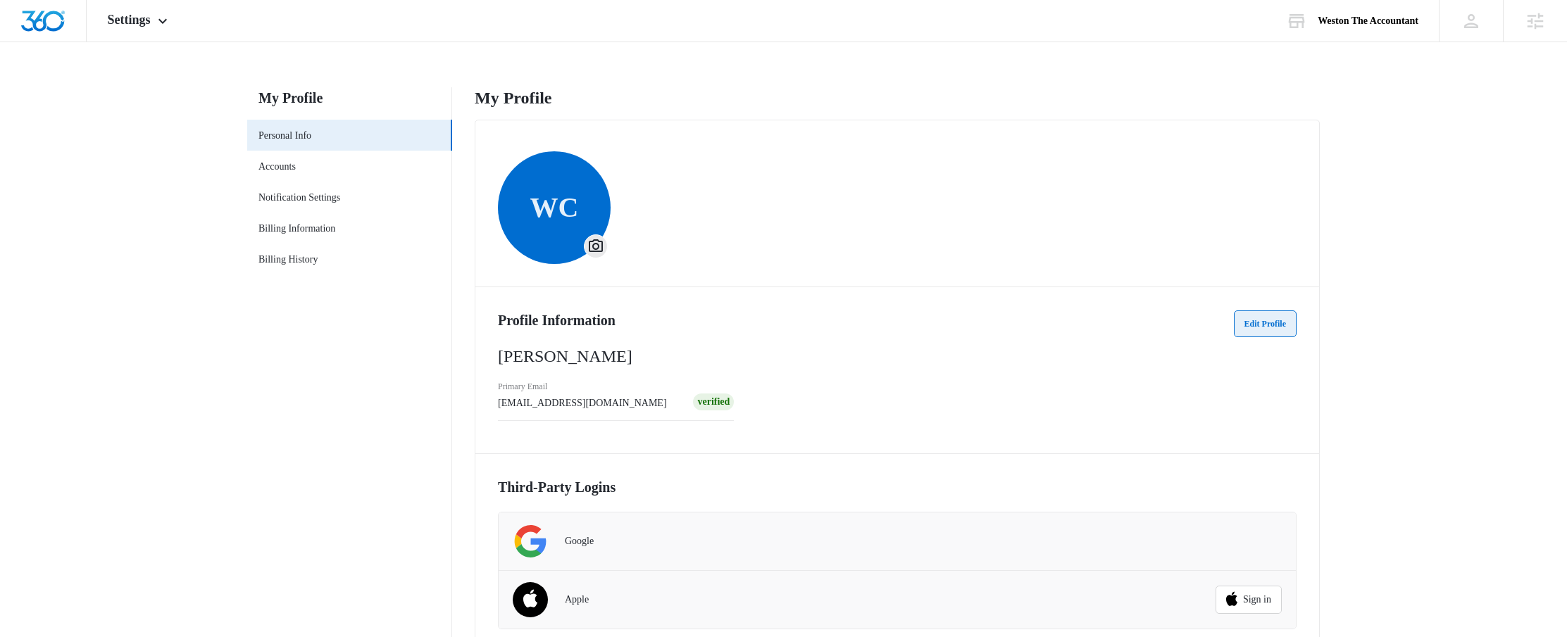
click at [1261, 328] on button "Edit Profile" at bounding box center [1265, 324] width 63 height 27
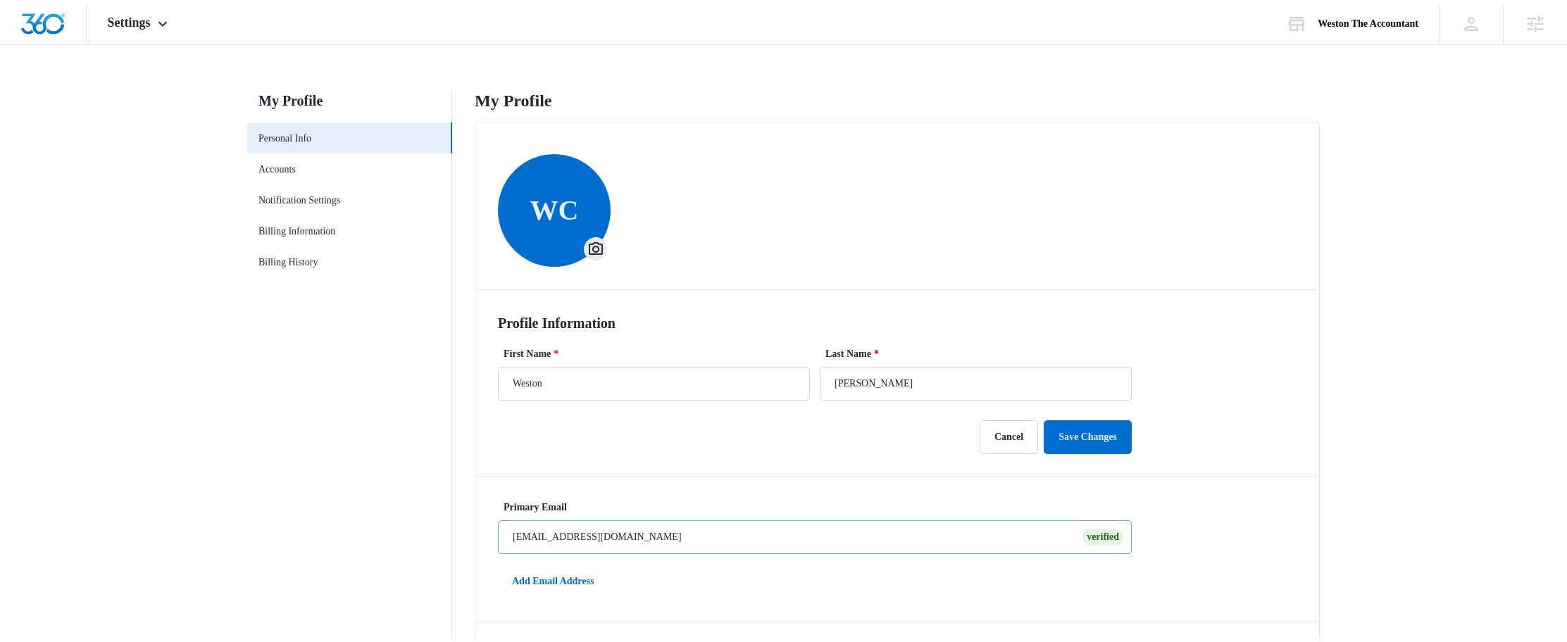
scroll to position [58, 0]
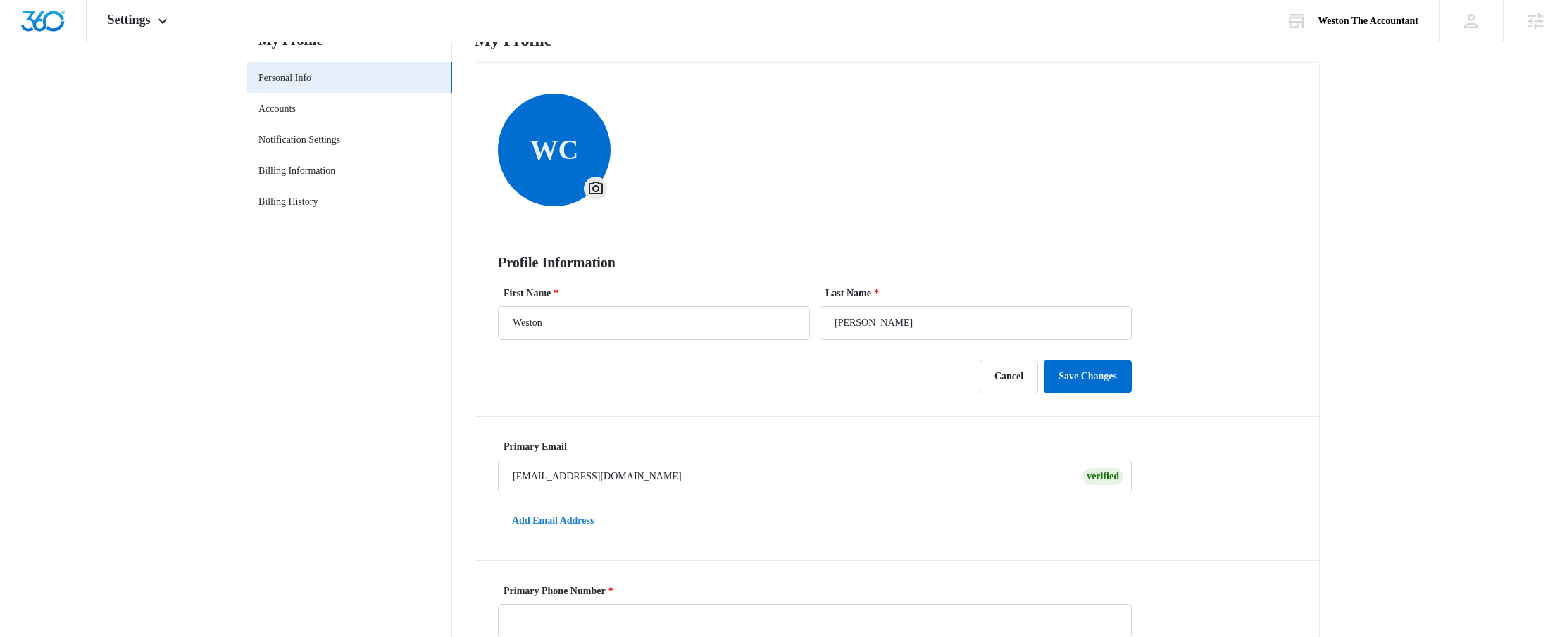
click at [584, 521] on button "Add Email Address" at bounding box center [553, 521] width 110 height 34
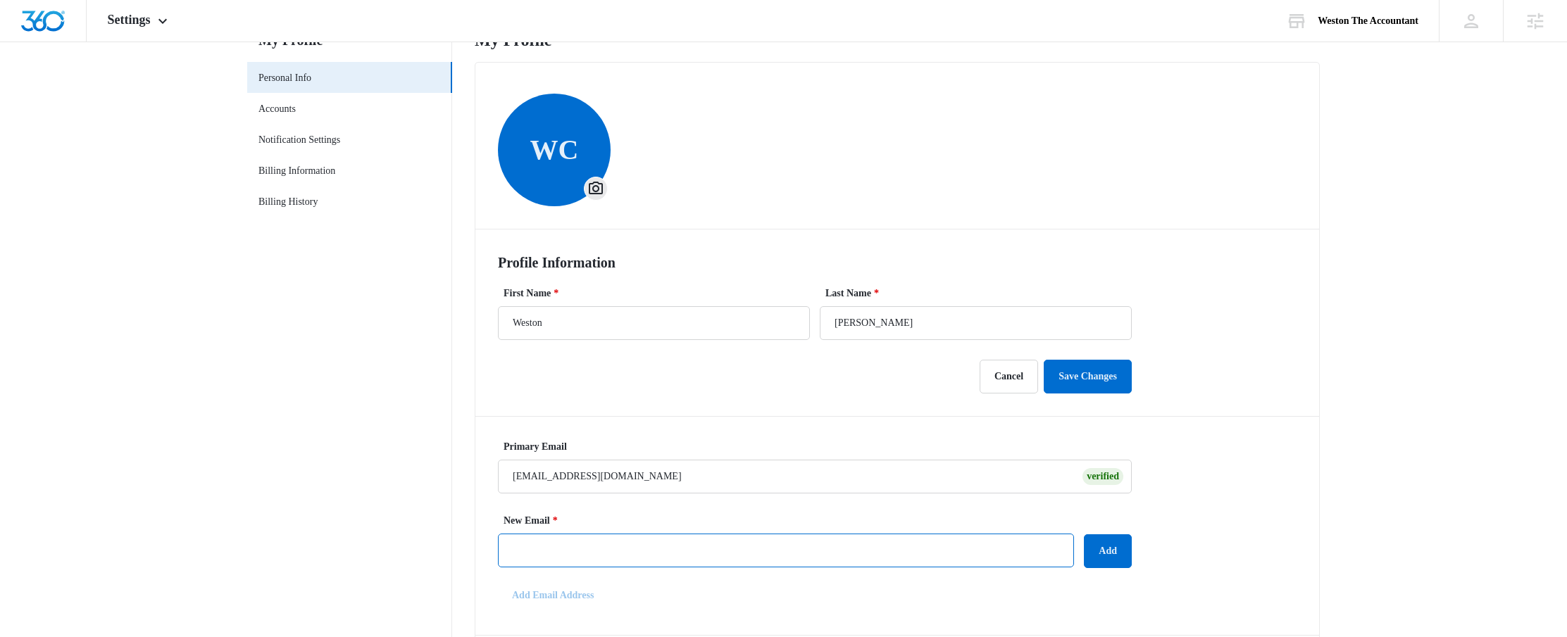
click at [592, 542] on input "New Email *" at bounding box center [786, 551] width 576 height 34
type input "[EMAIL_ADDRESS][PERSON_NAME][DOMAIN_NAME]"
click at [1103, 553] on button "Add" at bounding box center [1108, 552] width 48 height 34
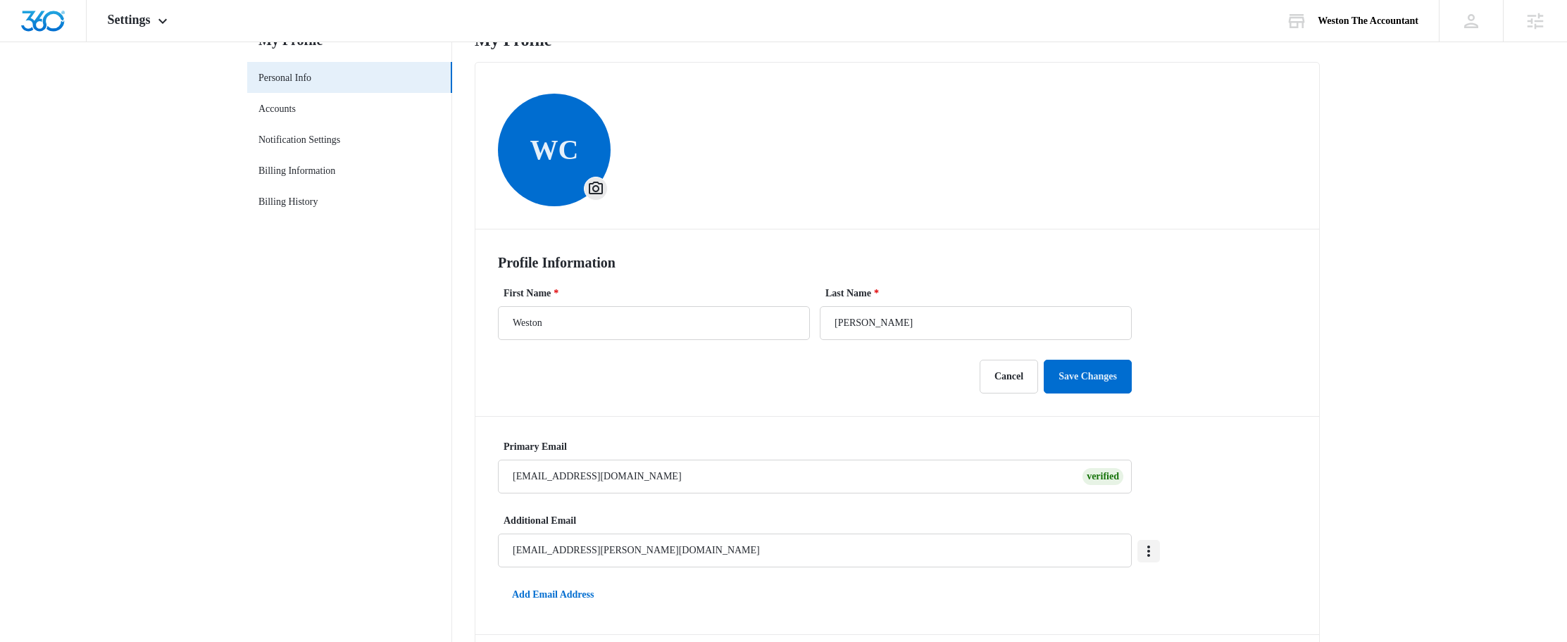
click at [1149, 549] on icon "Overflow Menu" at bounding box center [1148, 551] width 17 height 17
click at [1197, 478] on div "WC Profile Information First Name * Weston Last Name * Clark Cancel Save Change…" at bounding box center [897, 594] width 845 height 1065
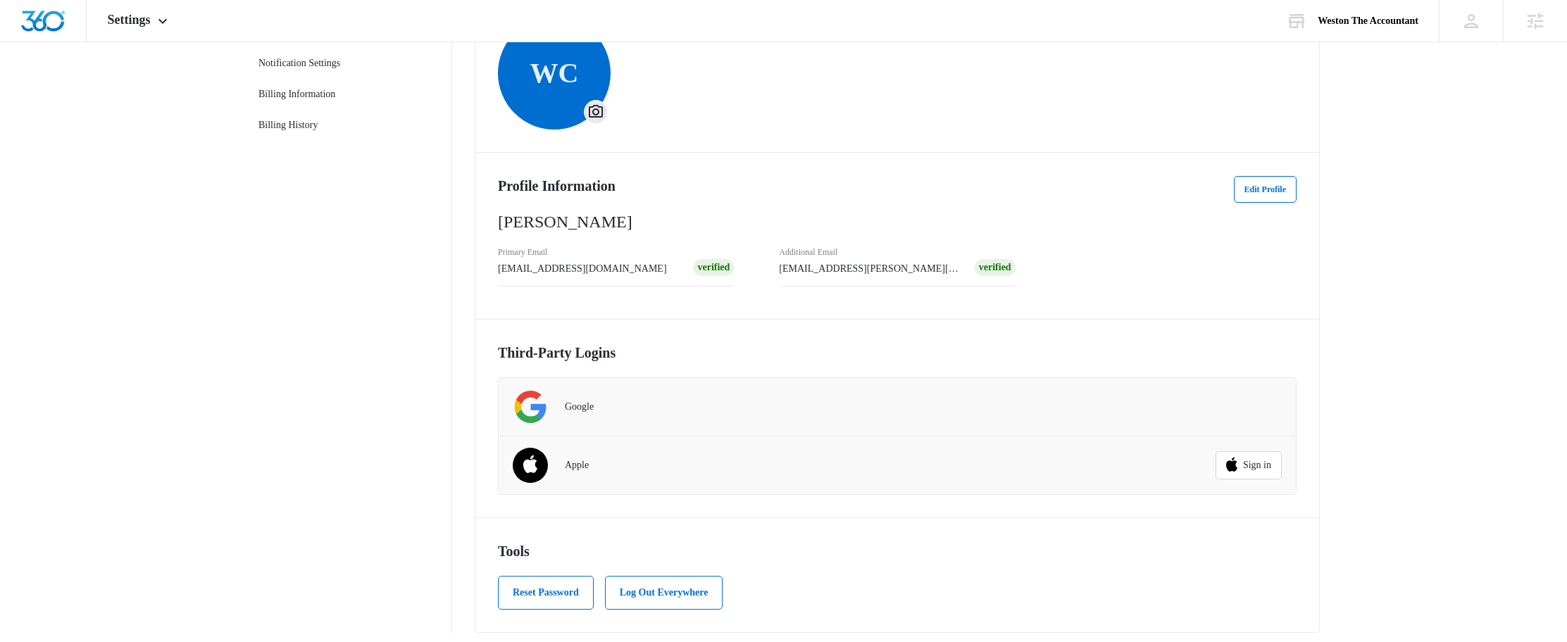
scroll to position [139, 0]
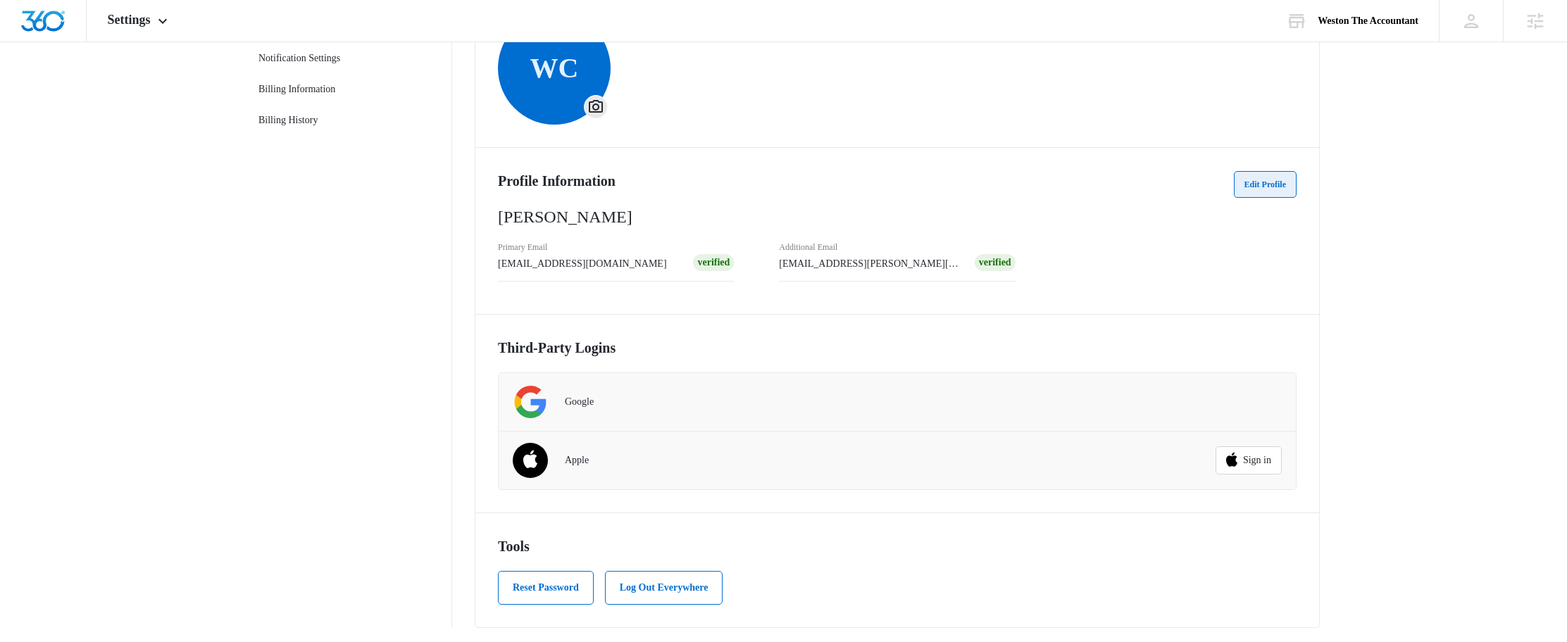
click at [1257, 183] on button "Edit Profile" at bounding box center [1265, 184] width 63 height 27
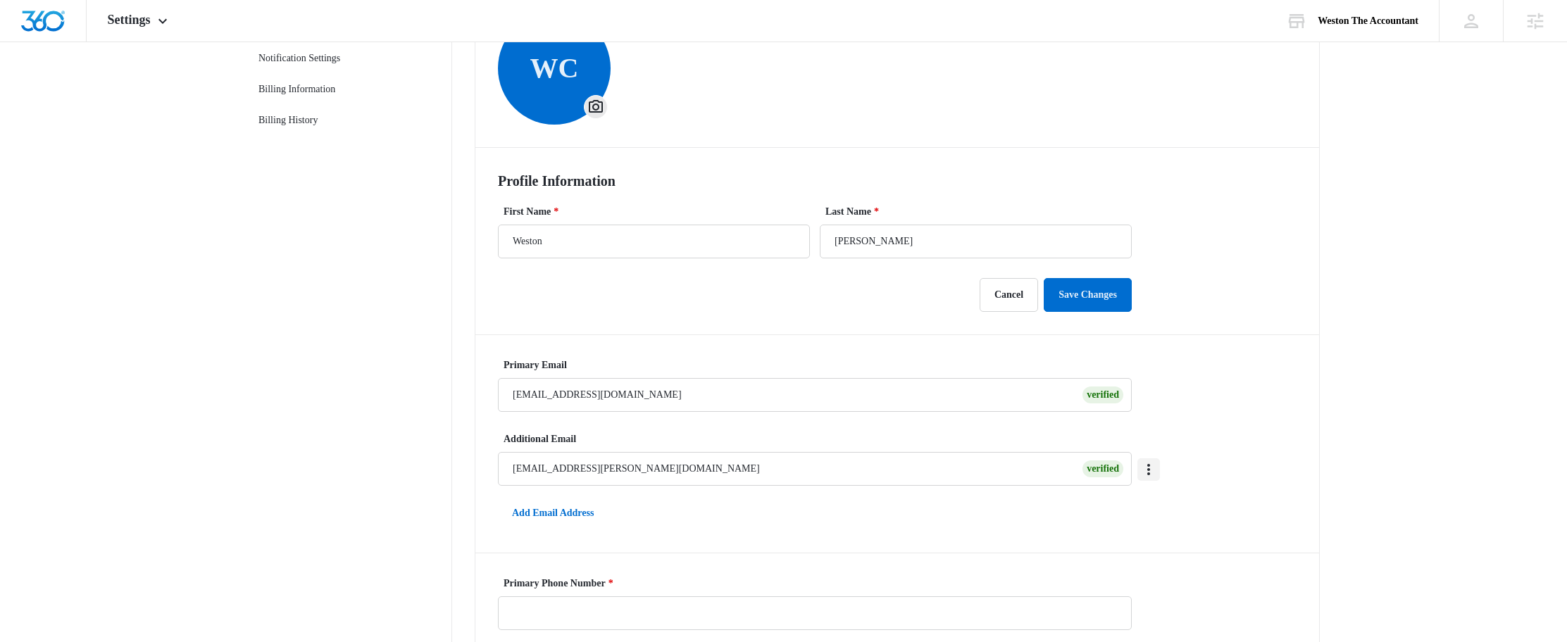
click at [1149, 473] on icon "Overflow Menu" at bounding box center [1148, 469] width 17 height 17
click at [1131, 502] on button "Make Primary" at bounding box center [1105, 508] width 107 height 21
type input "[EMAIL_ADDRESS][PERSON_NAME][DOMAIN_NAME]"
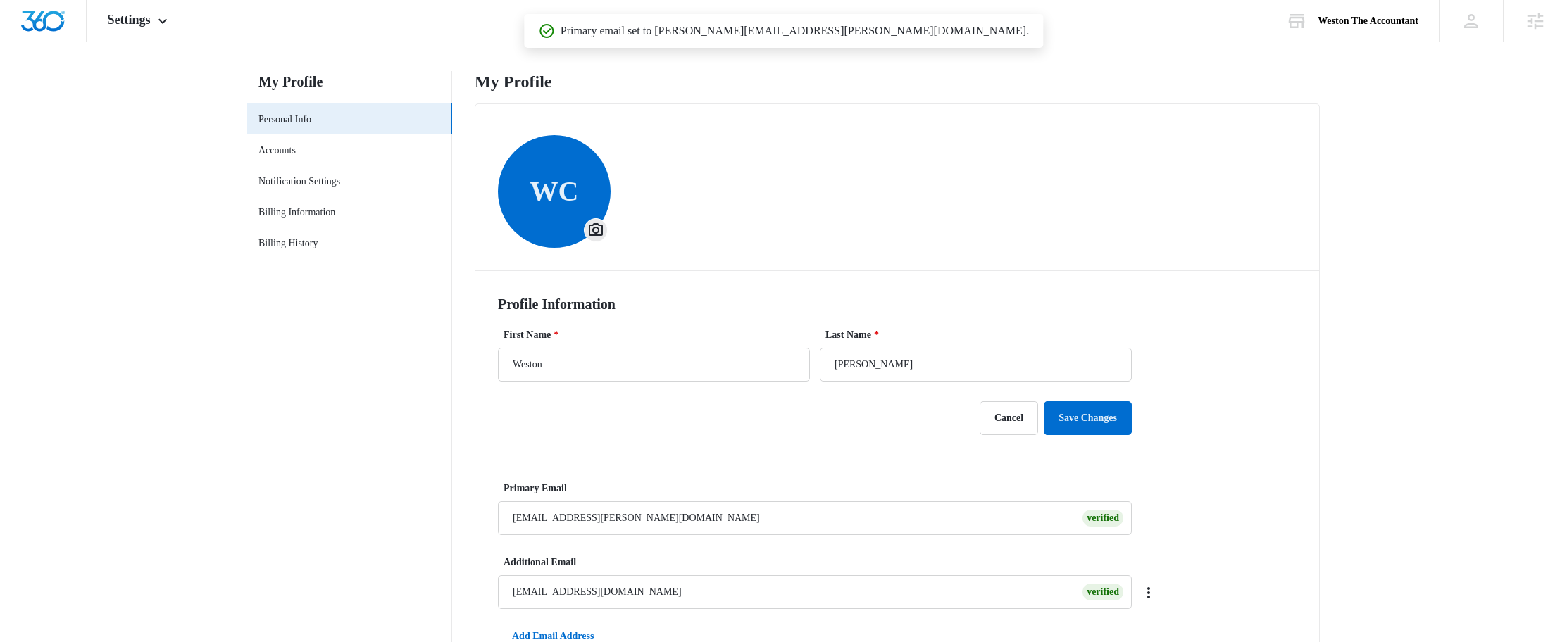
scroll to position [0, 0]
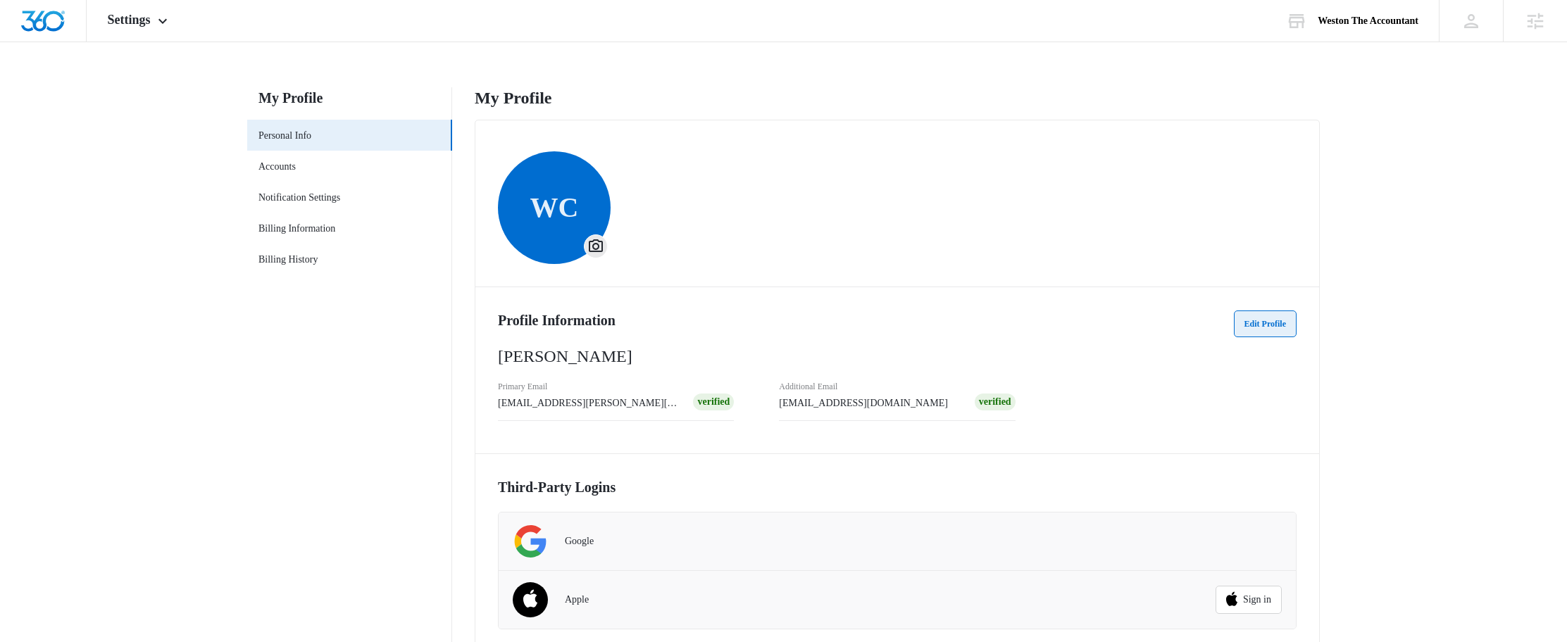
click at [1269, 328] on button "Edit Profile" at bounding box center [1265, 324] width 63 height 27
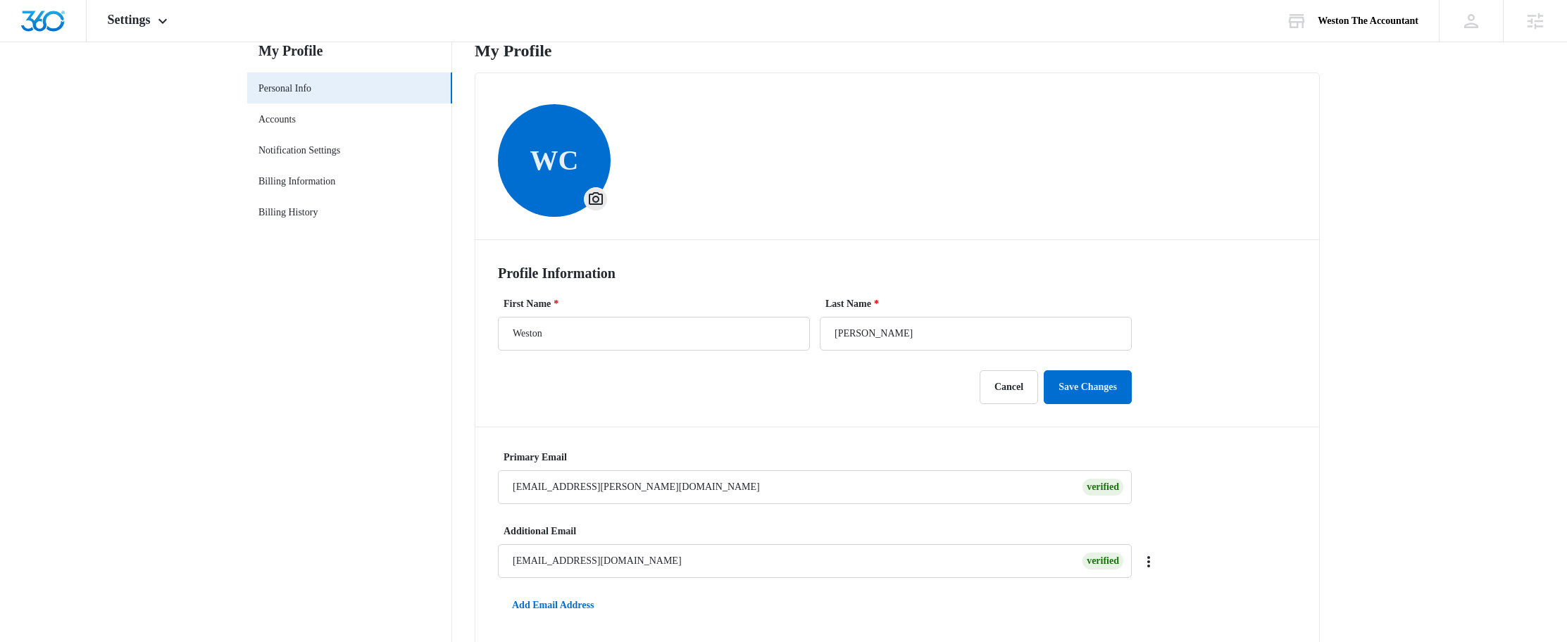
scroll to position [48, 0]
click at [1148, 561] on icon "Overflow Menu" at bounding box center [1148, 561] width 3 height 11
click at [1116, 618] on div "Delete" at bounding box center [1096, 621] width 56 height 10
click at [972, 144] on span "WC" at bounding box center [897, 160] width 799 height 113
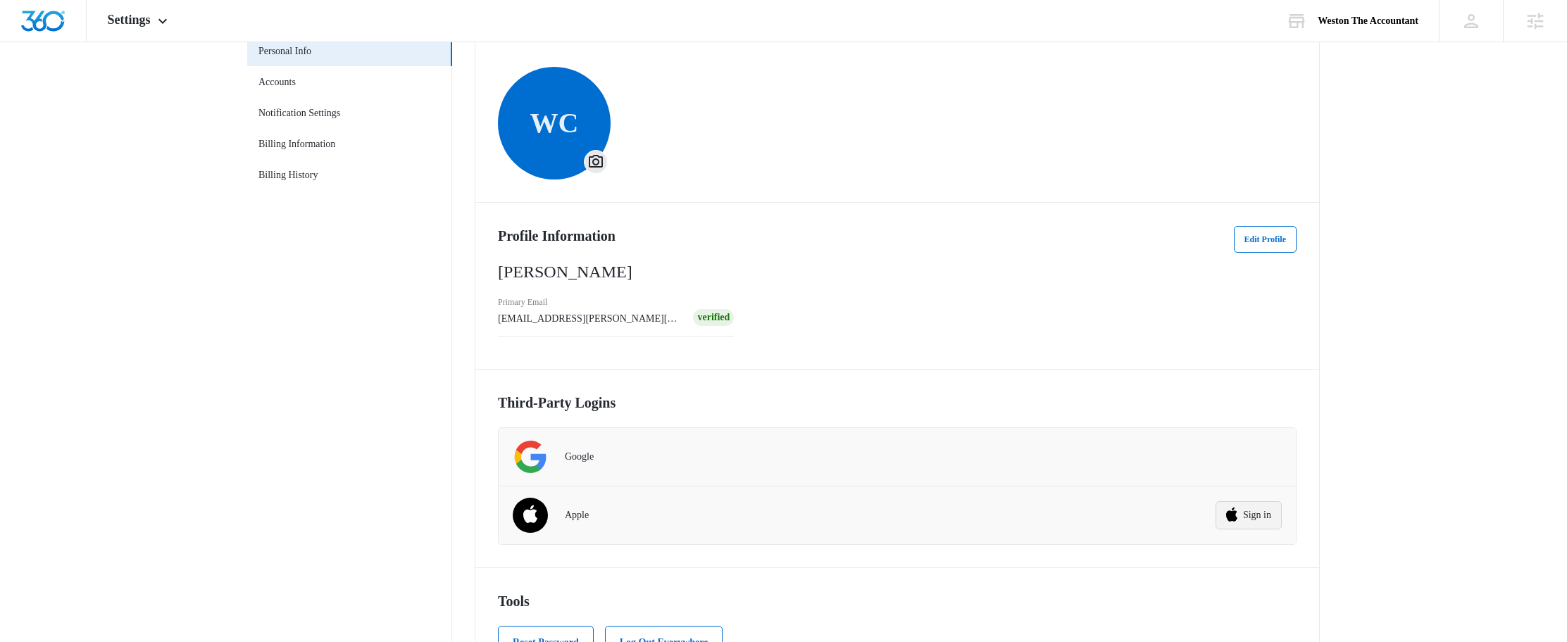
scroll to position [86, 0]
click at [1246, 511] on button "Sign in" at bounding box center [1249, 514] width 66 height 28
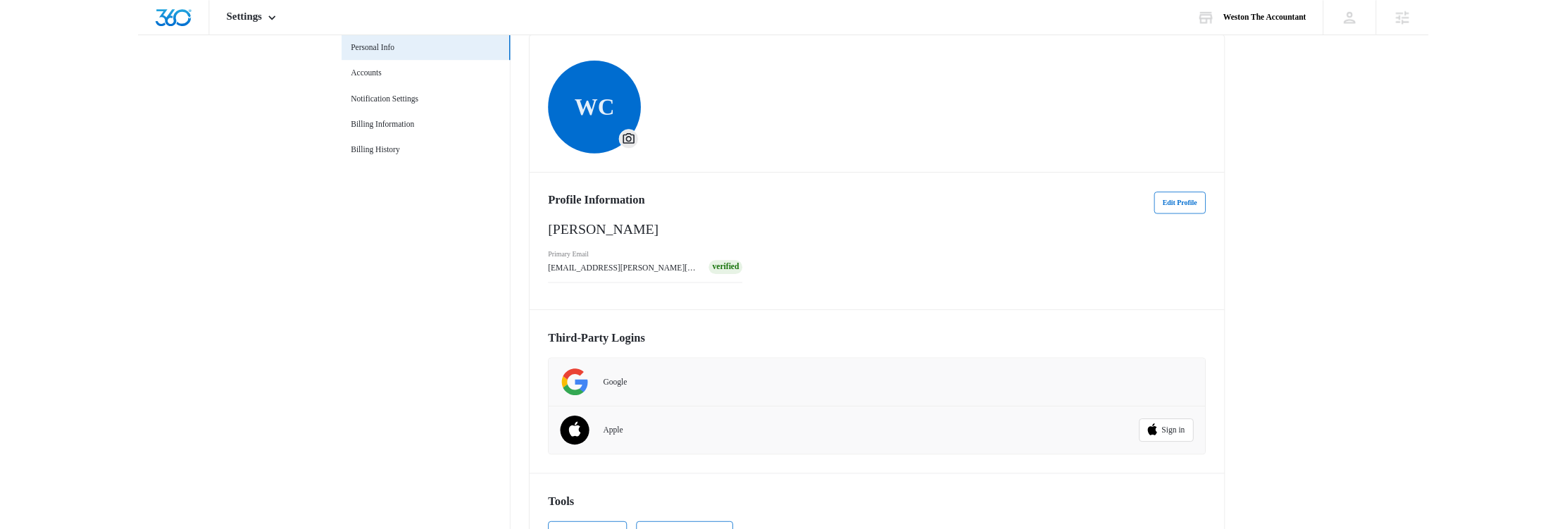
scroll to position [81, 0]
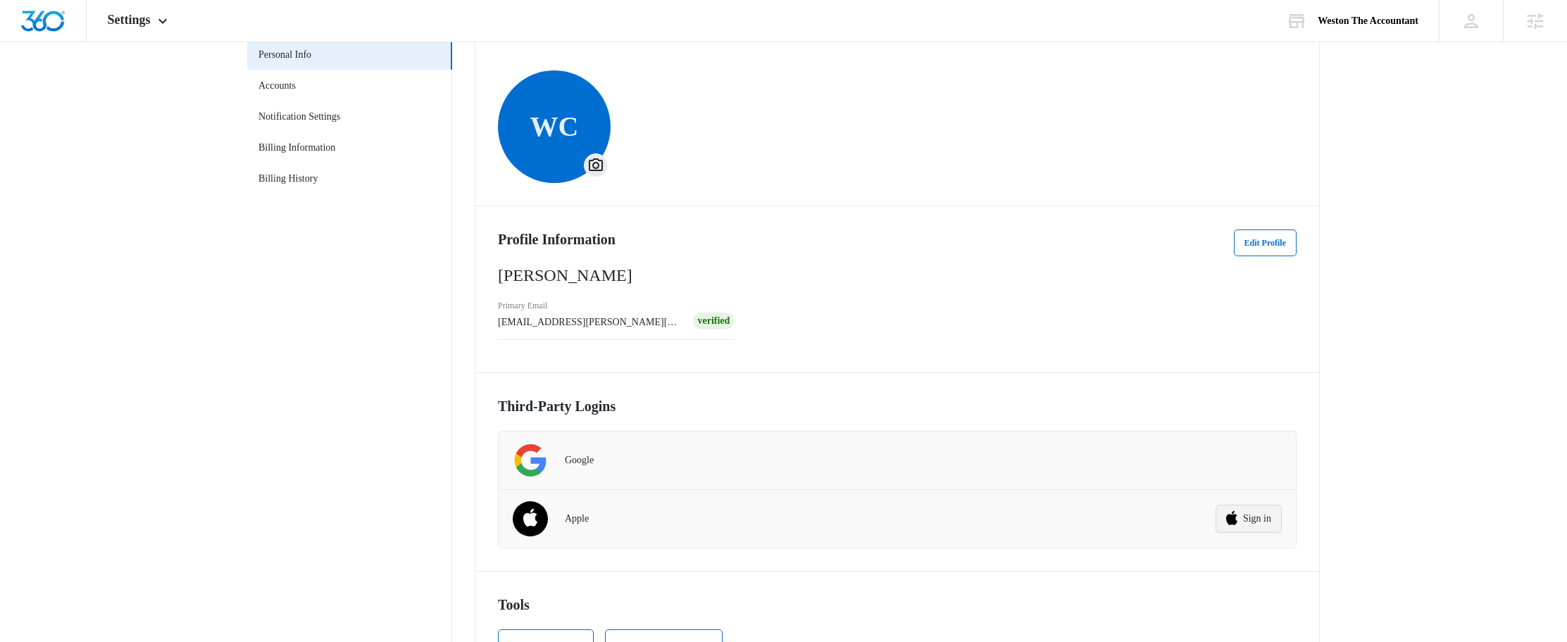
click at [1239, 519] on button "Sign in" at bounding box center [1249, 519] width 66 height 28
